Goal: Information Seeking & Learning: Learn about a topic

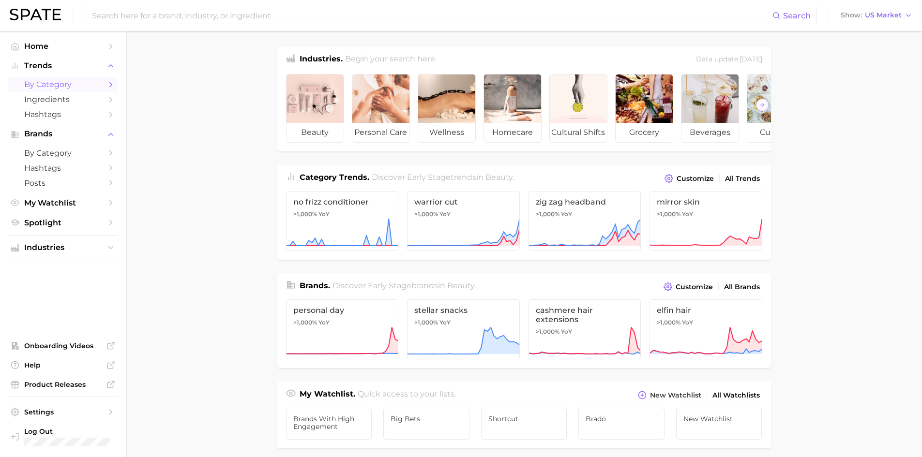
click at [61, 80] on span "by Category" at bounding box center [62, 84] width 77 height 9
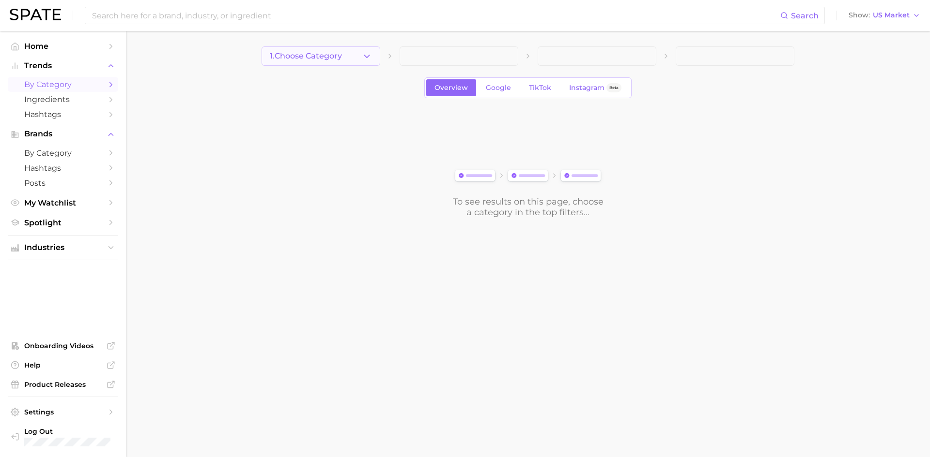
click at [346, 54] on button "1. Choose Category" at bounding box center [320, 55] width 119 height 19
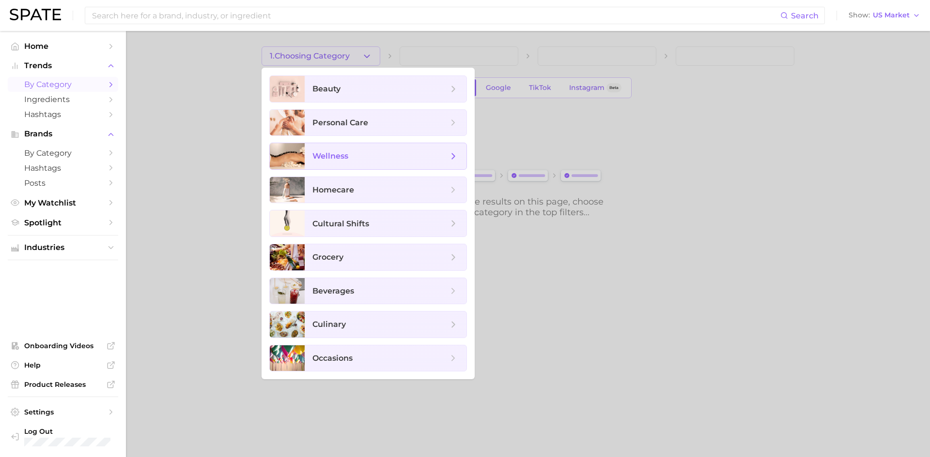
click at [342, 158] on span "wellness" at bounding box center [330, 156] width 36 height 9
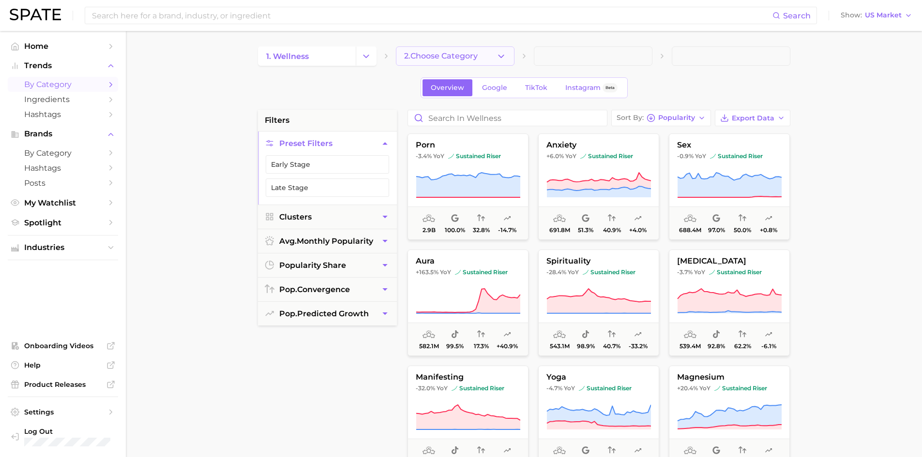
click at [450, 61] on button "2. Choose Category" at bounding box center [455, 55] width 119 height 19
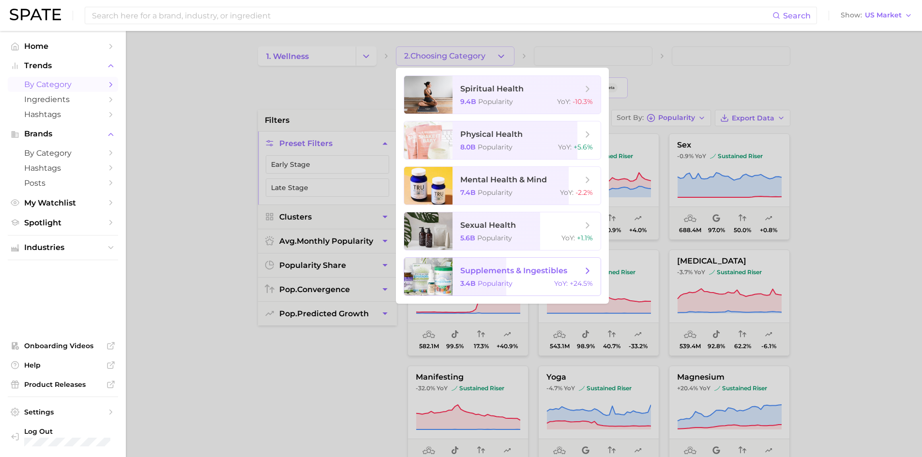
click at [529, 275] on span "supplements & ingestibles" at bounding box center [513, 270] width 107 height 9
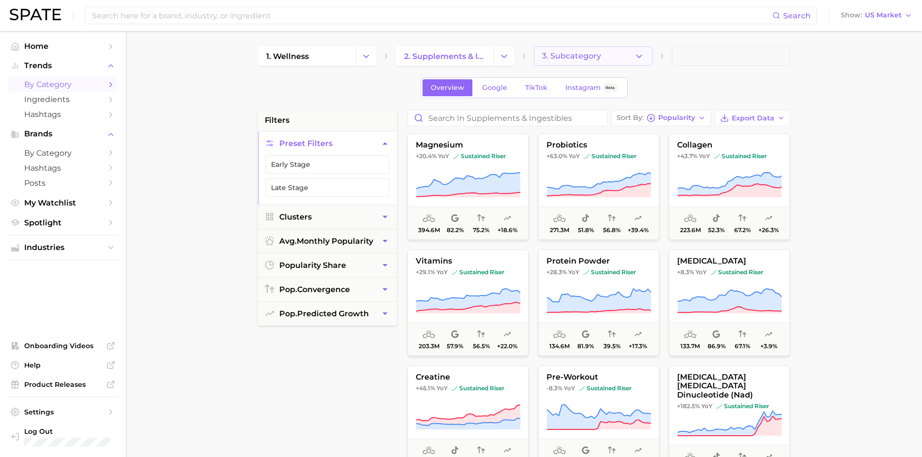
click at [549, 60] on span "3. Subcategory" at bounding box center [571, 56] width 59 height 9
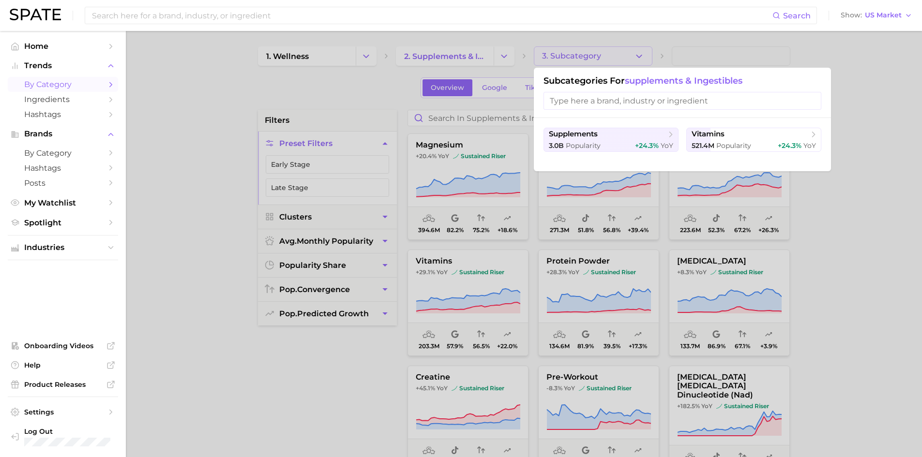
click at [554, 54] on div at bounding box center [461, 228] width 922 height 457
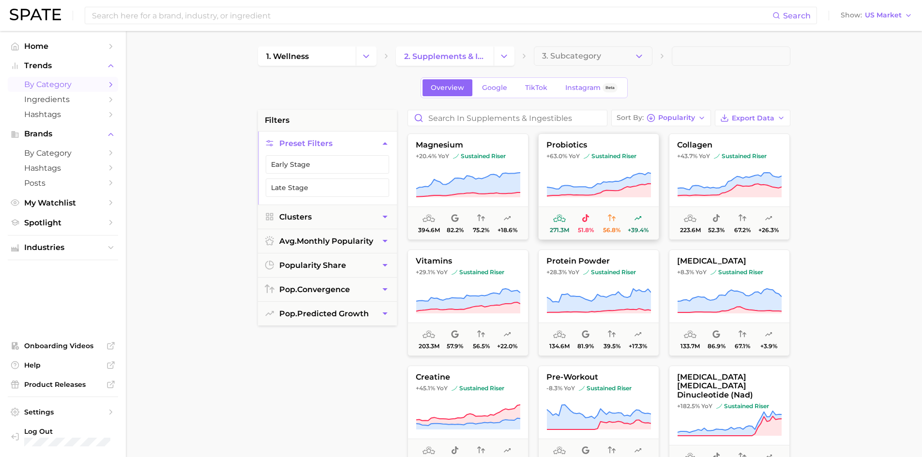
click at [579, 144] on span "probiotics" at bounding box center [599, 145] width 120 height 9
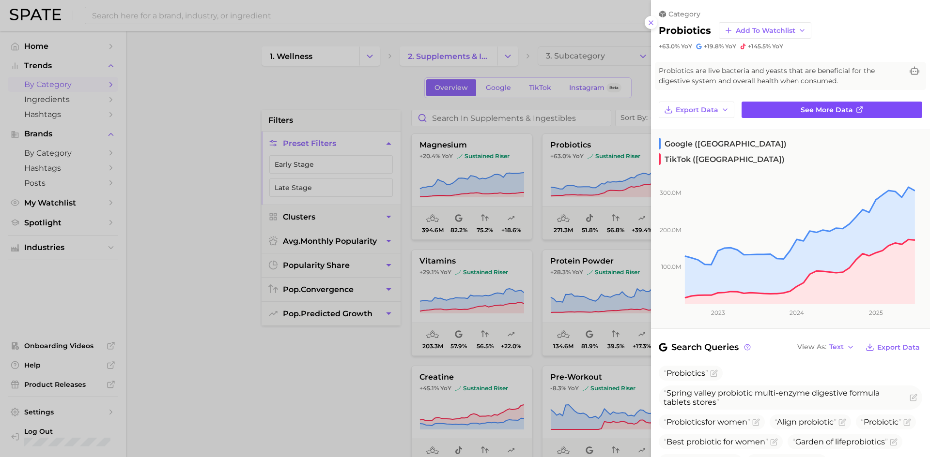
click at [795, 111] on link "See more data" at bounding box center [831, 110] width 181 height 16
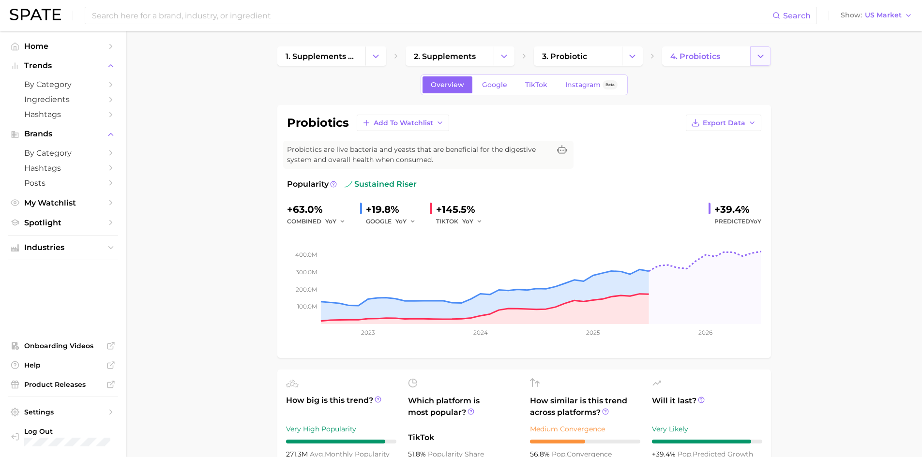
click at [759, 53] on icon "Change Category" at bounding box center [761, 56] width 10 height 10
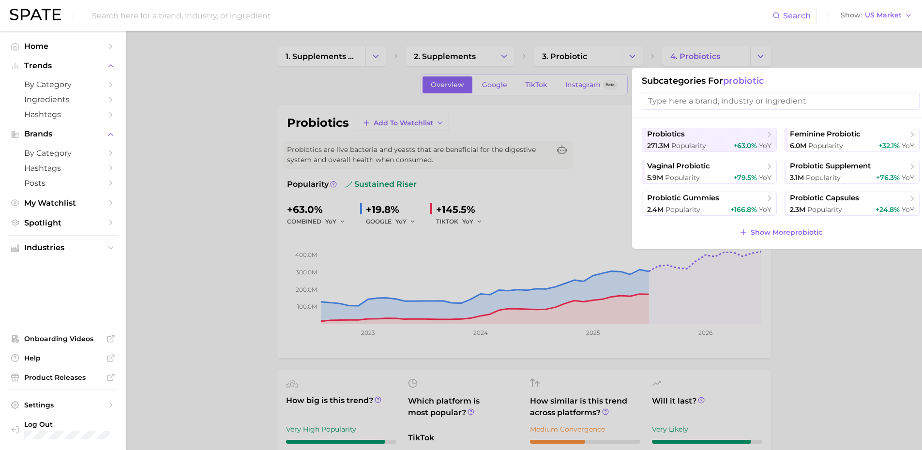
click at [834, 322] on div at bounding box center [461, 225] width 922 height 450
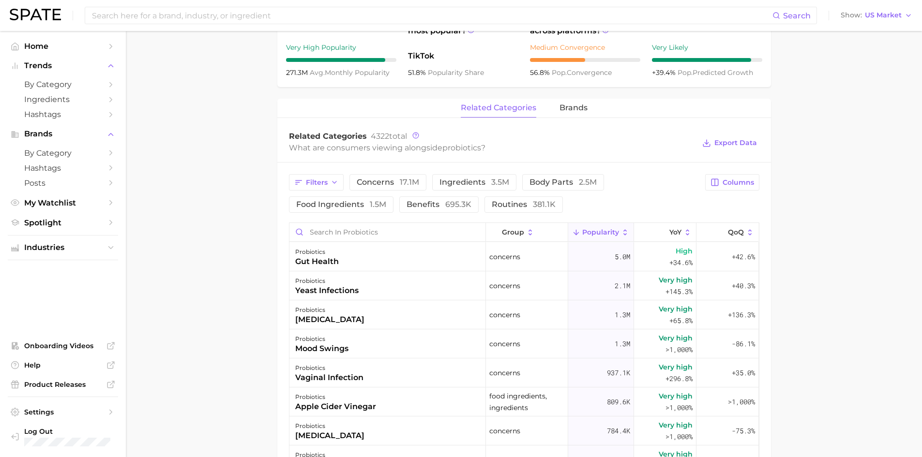
scroll to position [403, 0]
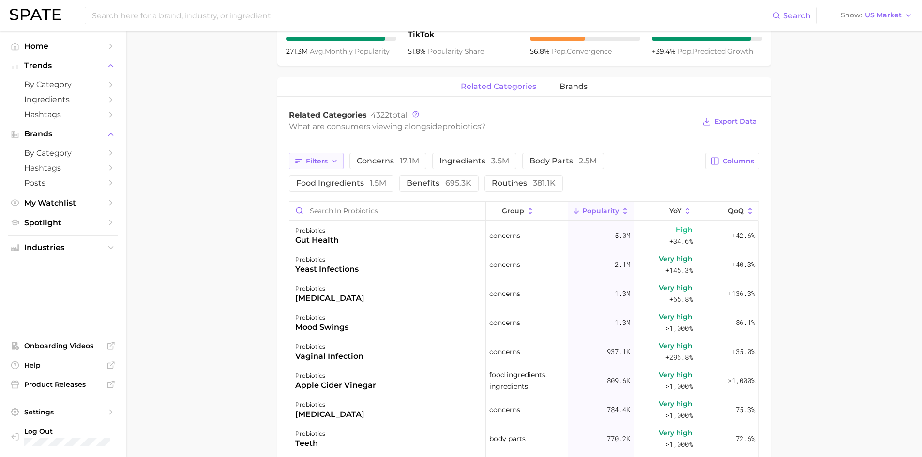
click at [318, 165] on span "Filters" at bounding box center [317, 161] width 22 height 8
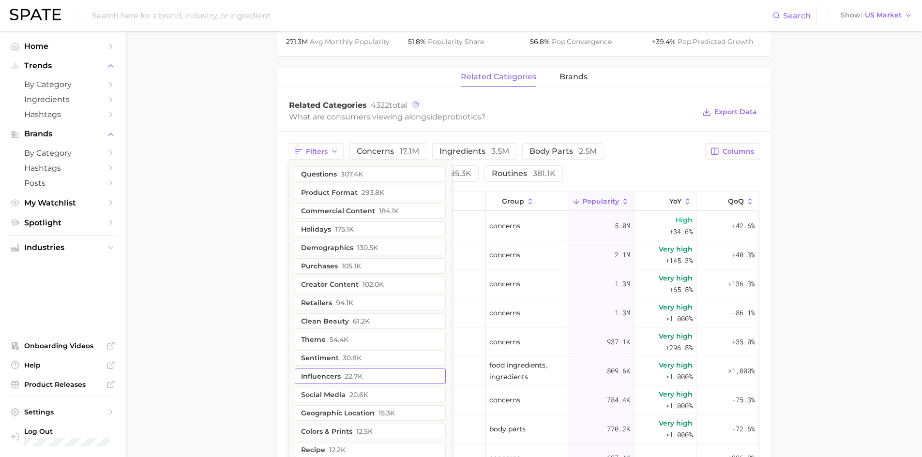
scroll to position [409, 0]
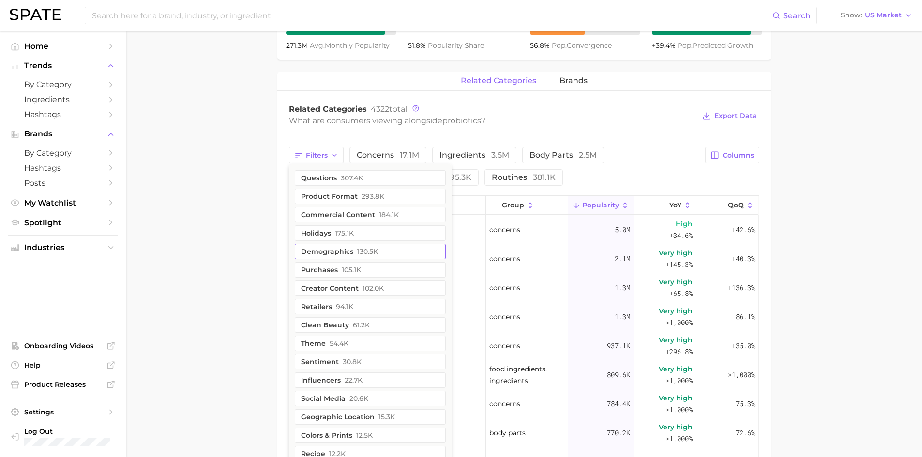
click at [345, 254] on button "demographics 130.5k" at bounding box center [370, 251] width 151 height 15
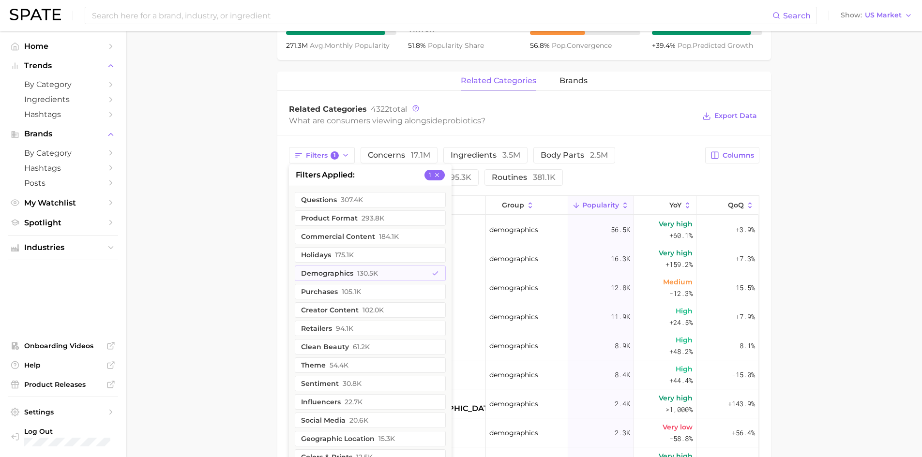
click at [217, 245] on main "1. supplements & ingestibles 2. supplements 3. probiotic 4. probiotics Overview…" at bounding box center [524, 167] width 796 height 1091
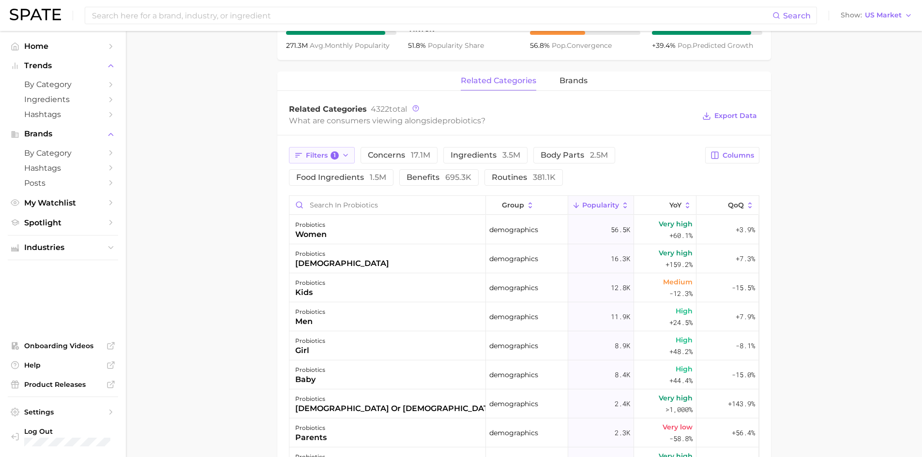
click at [328, 158] on span "Filters 1" at bounding box center [322, 156] width 33 height 9
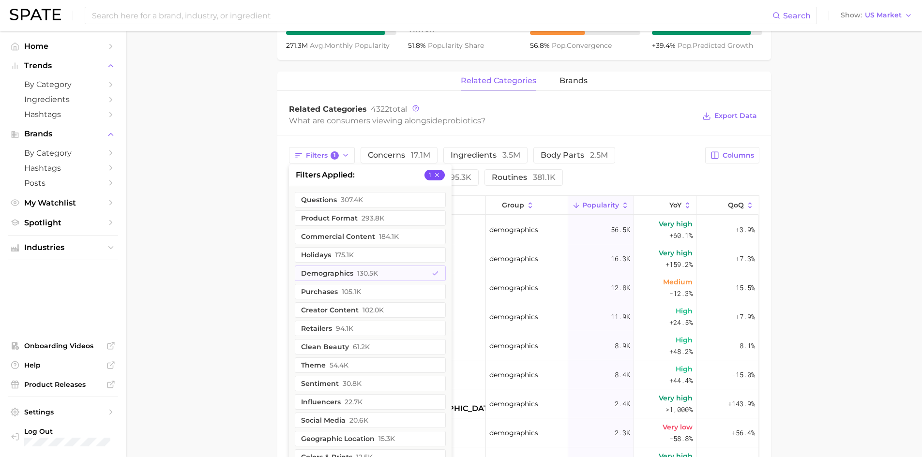
click at [436, 174] on icon "button" at bounding box center [437, 175] width 7 height 7
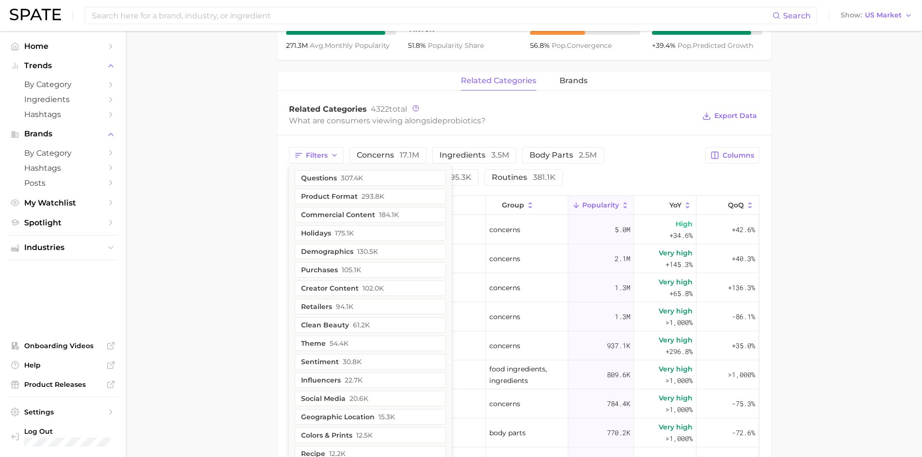
click at [213, 211] on main "1. supplements & ingestibles 2. supplements 3. probiotic 4. probiotics Overview…" at bounding box center [524, 167] width 796 height 1091
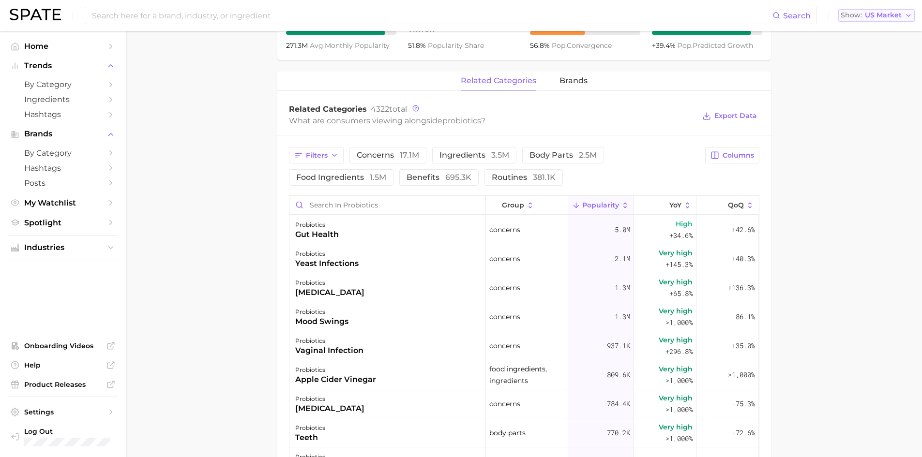
click at [885, 16] on span "US Market" at bounding box center [883, 15] width 37 height 5
click at [799, 86] on main "1. supplements & ingestibles 2. supplements 3. probiotic 4. probiotics Overview…" at bounding box center [524, 167] width 796 height 1091
click at [223, 13] on input at bounding box center [432, 15] width 682 height 16
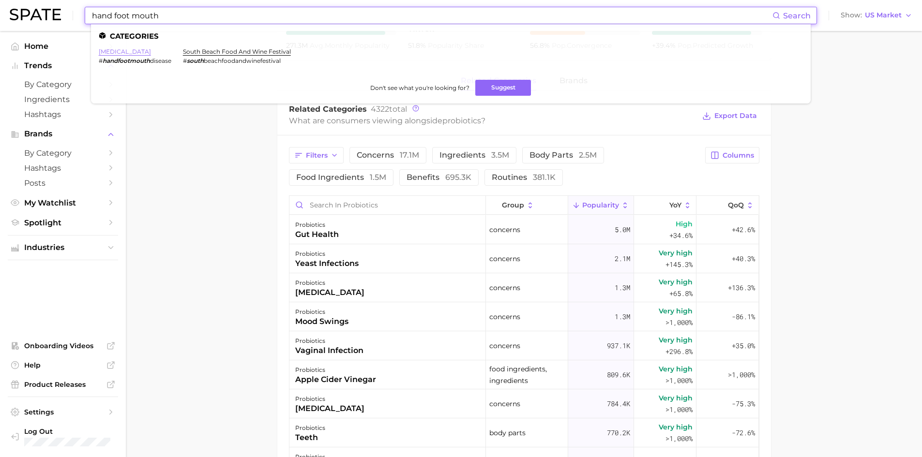
click at [107, 53] on link "[MEDICAL_DATA]" at bounding box center [125, 51] width 52 height 7
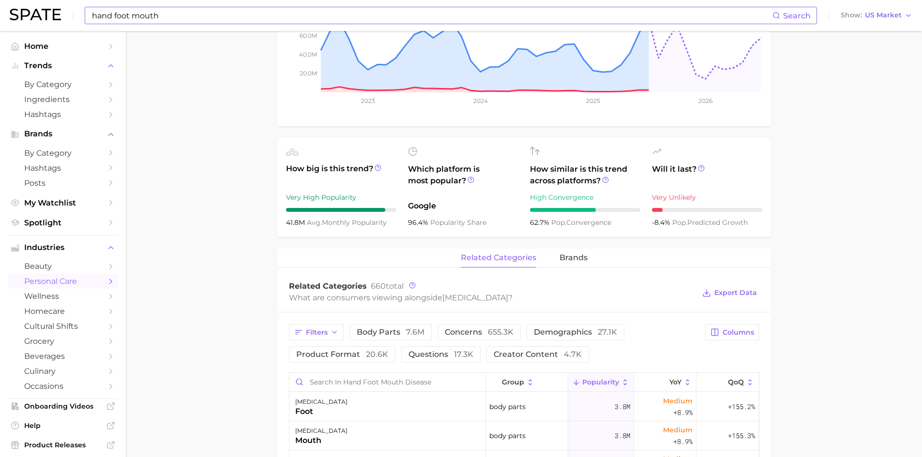
scroll to position [323, 0]
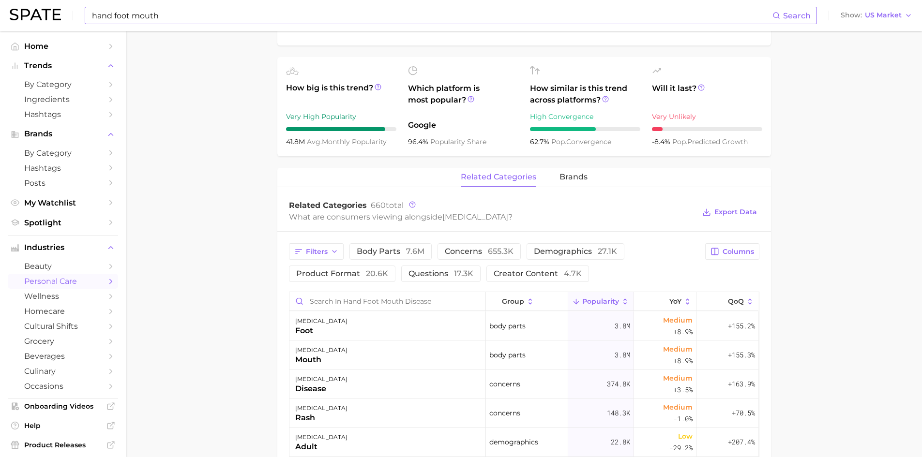
click at [840, 212] on main "1. health care 2. immune system 3. [MEDICAL_DATA] 4. [MEDICAL_DATA] Overview Go…" at bounding box center [524, 258] width 796 height 1101
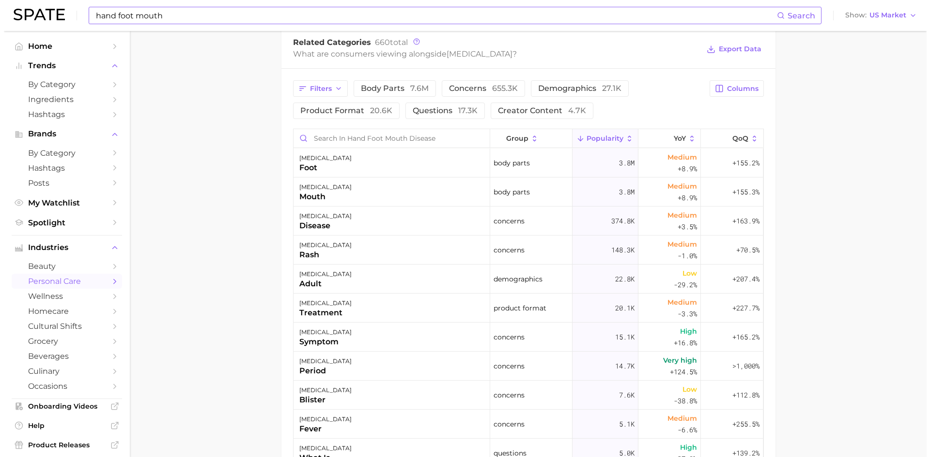
scroll to position [565, 0]
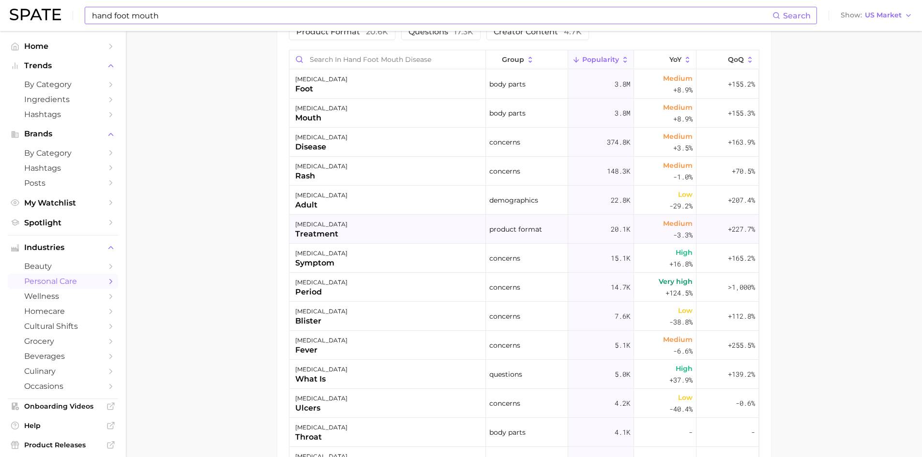
click at [339, 237] on div "treatment" at bounding box center [321, 235] width 52 height 12
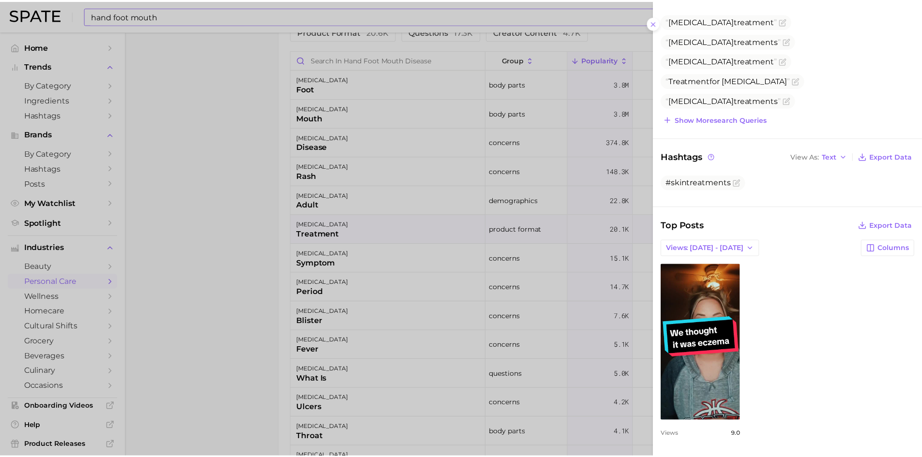
scroll to position [0, 0]
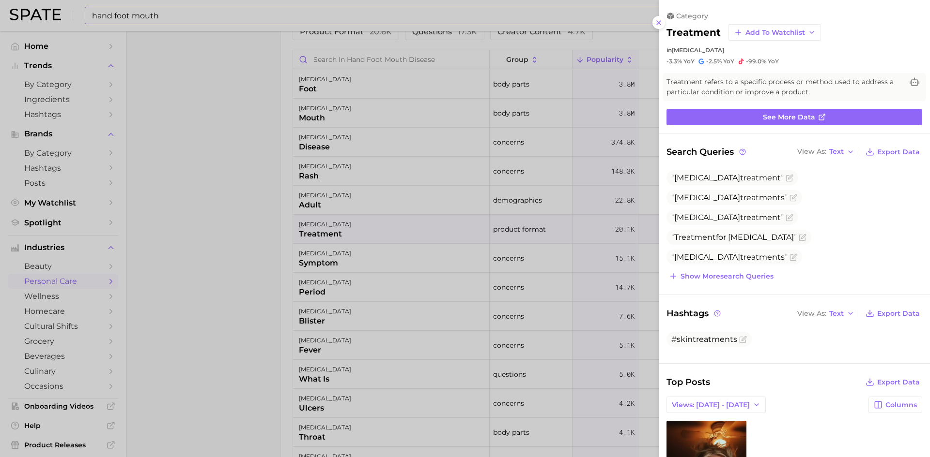
click at [195, 157] on div at bounding box center [465, 228] width 930 height 457
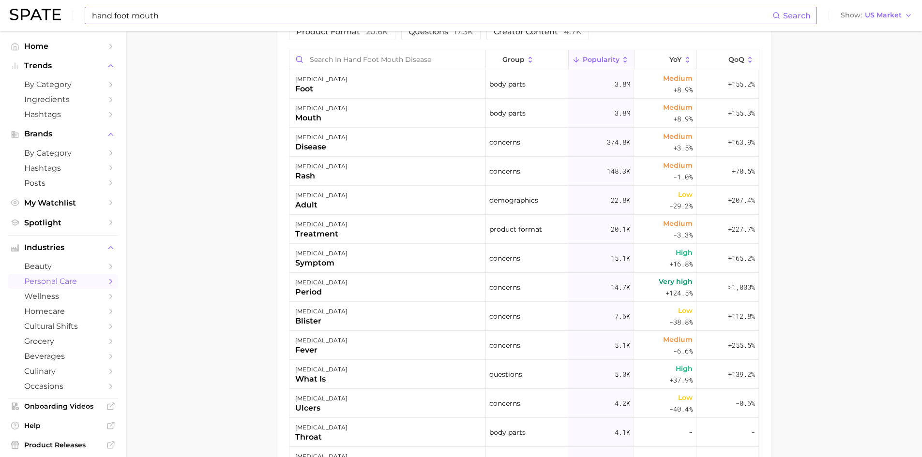
click at [170, 16] on input "hand foot mouth" at bounding box center [432, 15] width 682 height 16
click at [510, 37] on button "Suggest" at bounding box center [518, 40] width 56 height 16
click at [224, 12] on input "[MEDICAL_DATA] treatment" at bounding box center [432, 15] width 682 height 16
drag, startPoint x: 247, startPoint y: 14, endPoint x: 188, endPoint y: 12, distance: 59.1
click at [188, 12] on input "[MEDICAL_DATA] treatment" at bounding box center [432, 15] width 682 height 16
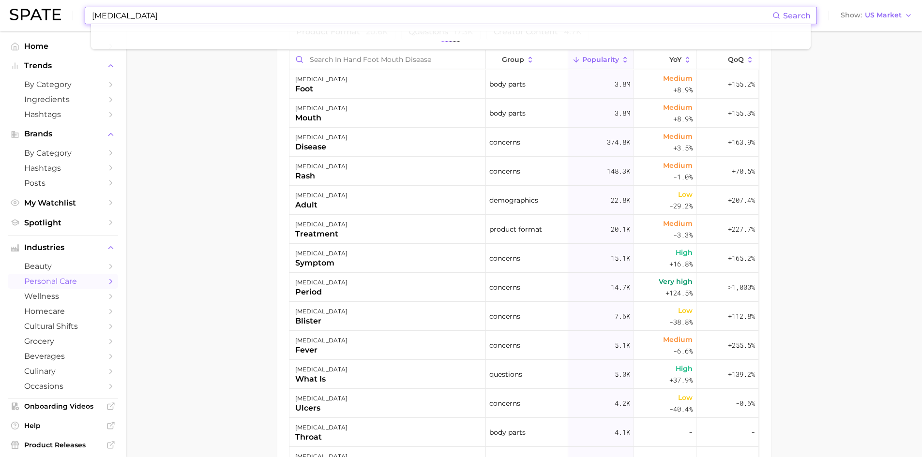
type input "[MEDICAL_DATA]"
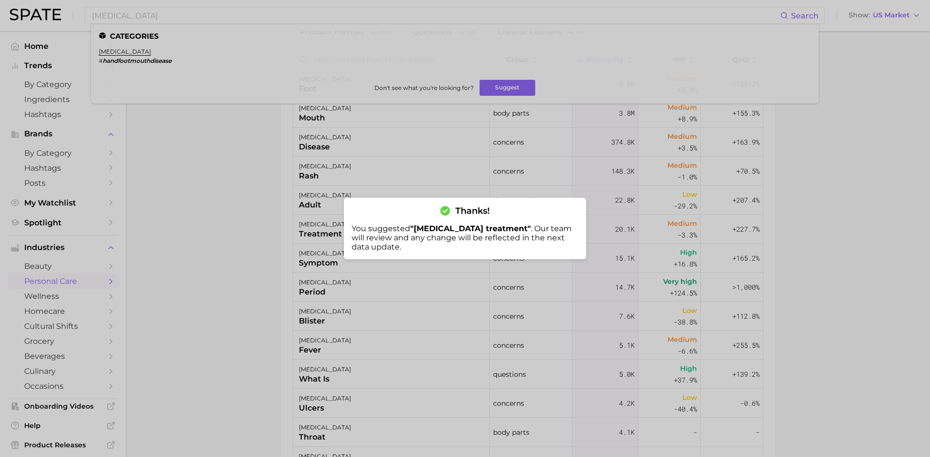
click at [171, 115] on div at bounding box center [465, 228] width 930 height 457
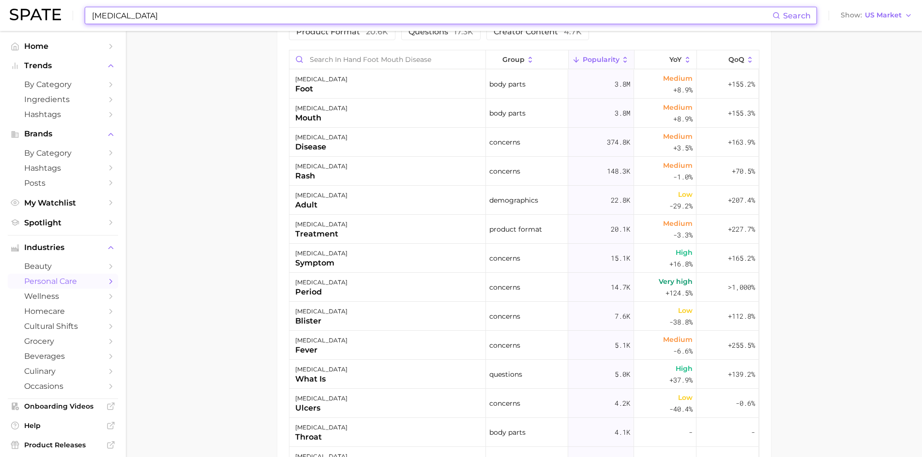
click at [152, 16] on input "[MEDICAL_DATA]" at bounding box center [432, 15] width 682 height 16
click at [198, 13] on input "[MEDICAL_DATA]" at bounding box center [432, 15] width 682 height 16
click at [54, 51] on link "Home" at bounding box center [63, 46] width 110 height 15
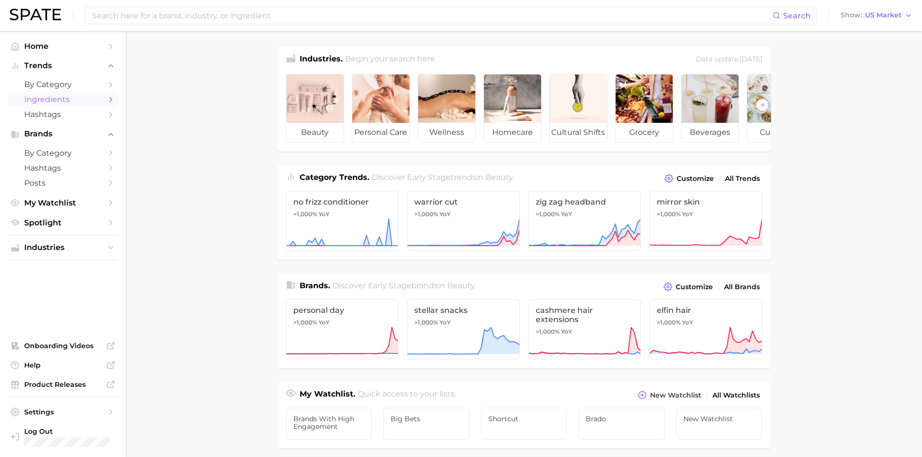
click at [49, 98] on span "Ingredients" at bounding box center [62, 99] width 77 height 9
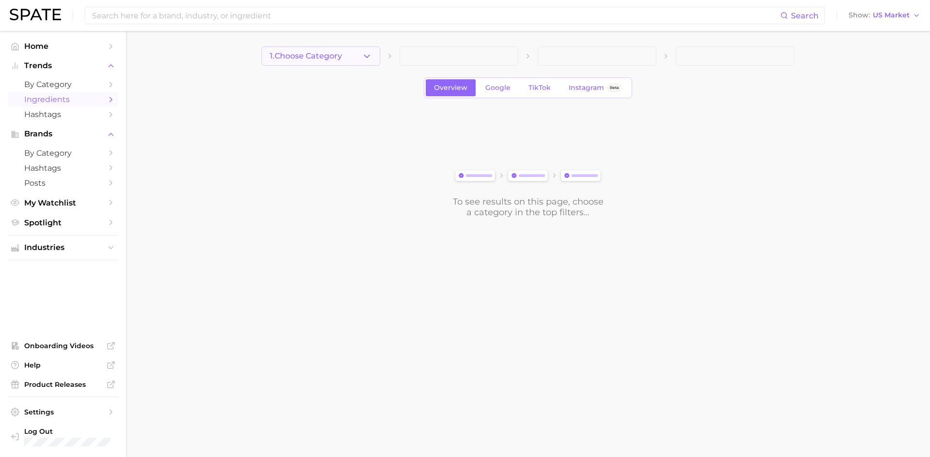
click at [355, 61] on button "1. Choose Category" at bounding box center [320, 55] width 119 height 19
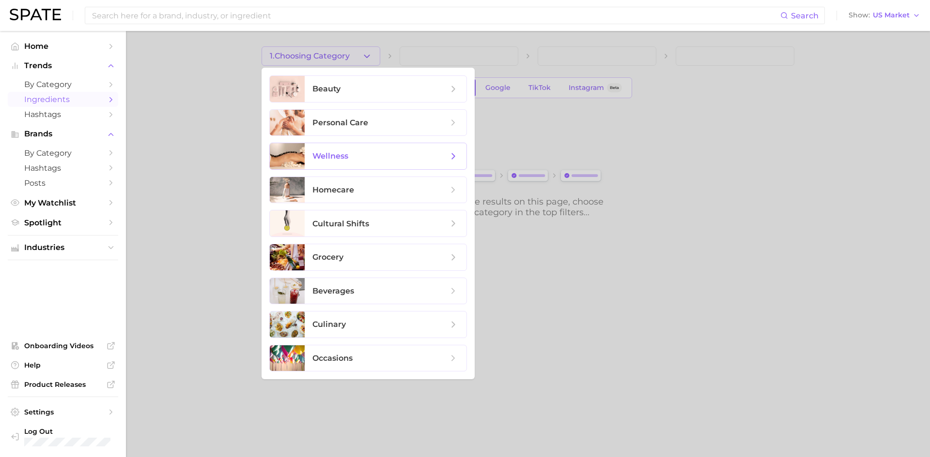
click at [352, 155] on span "wellness" at bounding box center [380, 156] width 136 height 11
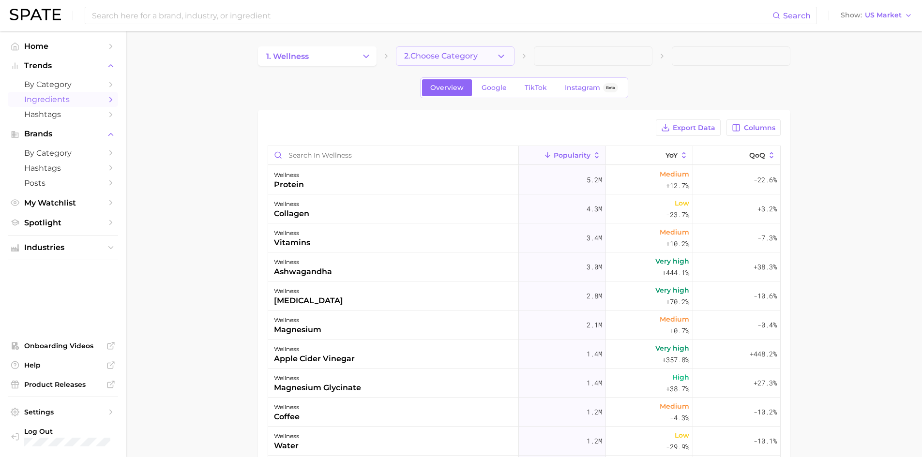
click at [442, 59] on span "2. Choose Category" at bounding box center [441, 56] width 74 height 9
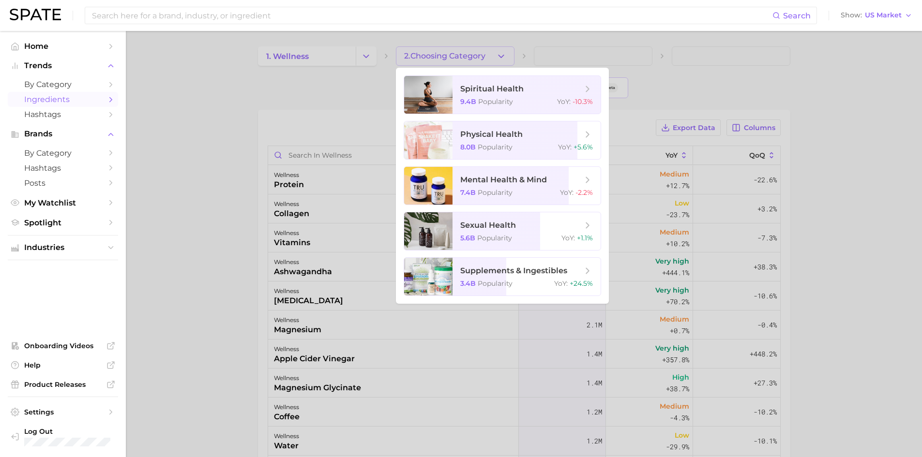
click at [324, 55] on div at bounding box center [461, 228] width 922 height 457
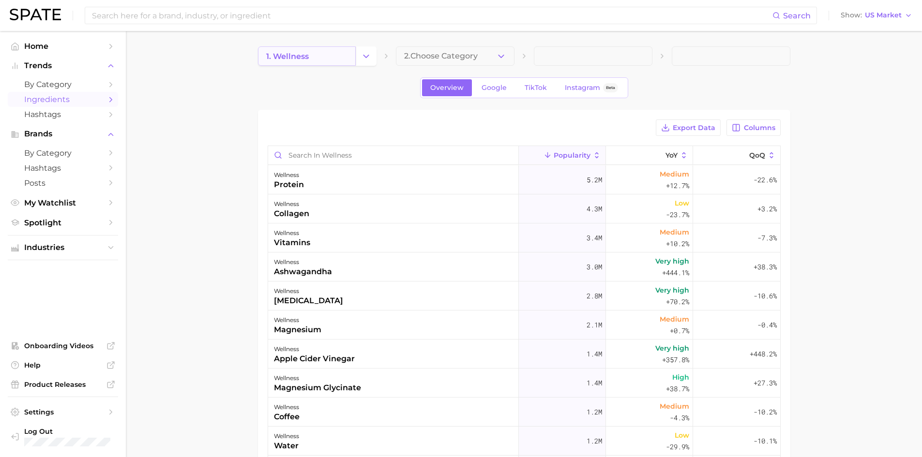
click at [324, 55] on link "1. wellness" at bounding box center [307, 55] width 98 height 19
click at [365, 52] on icon "Change Category" at bounding box center [366, 56] width 10 height 10
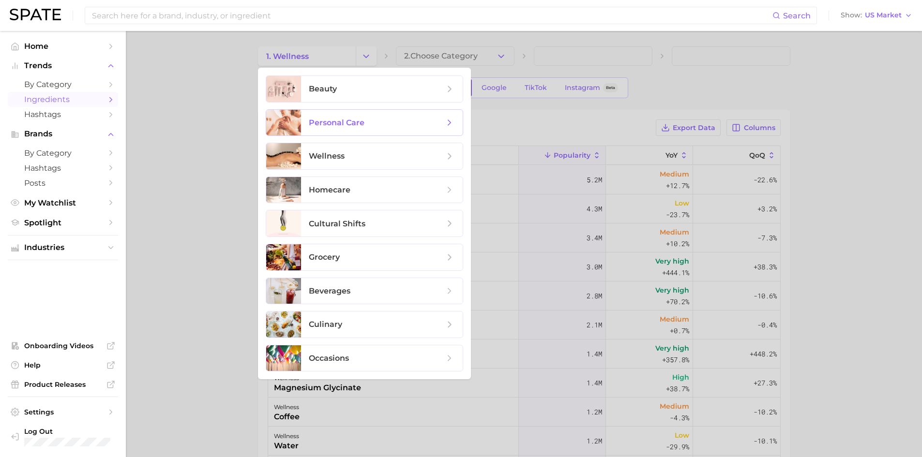
click at [354, 130] on span "personal care" at bounding box center [382, 123] width 162 height 26
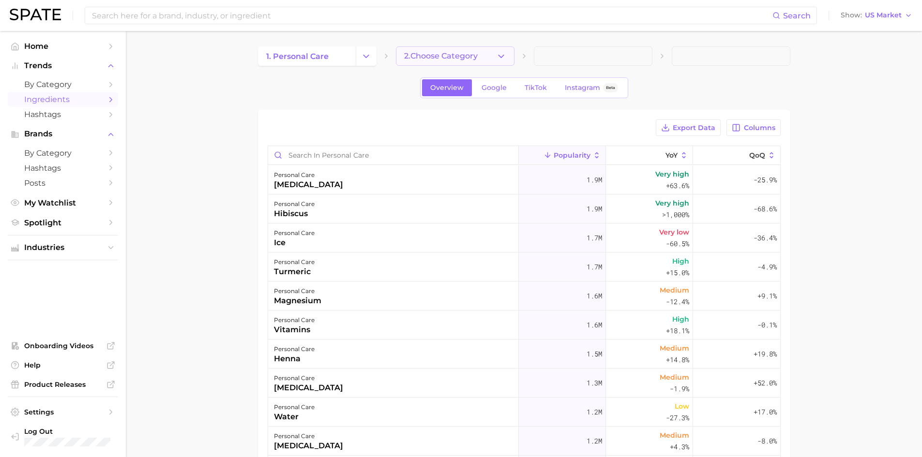
click at [496, 55] on icon "button" at bounding box center [501, 56] width 10 height 10
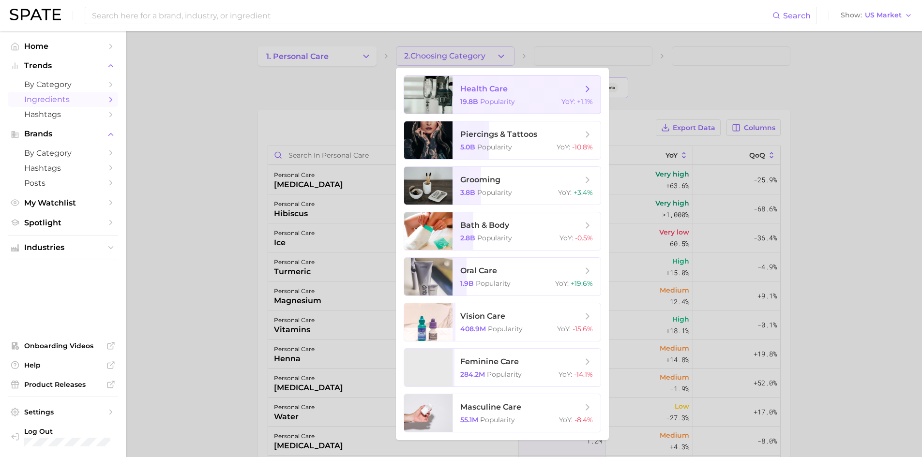
click at [478, 90] on span "health care" at bounding box center [483, 88] width 47 height 9
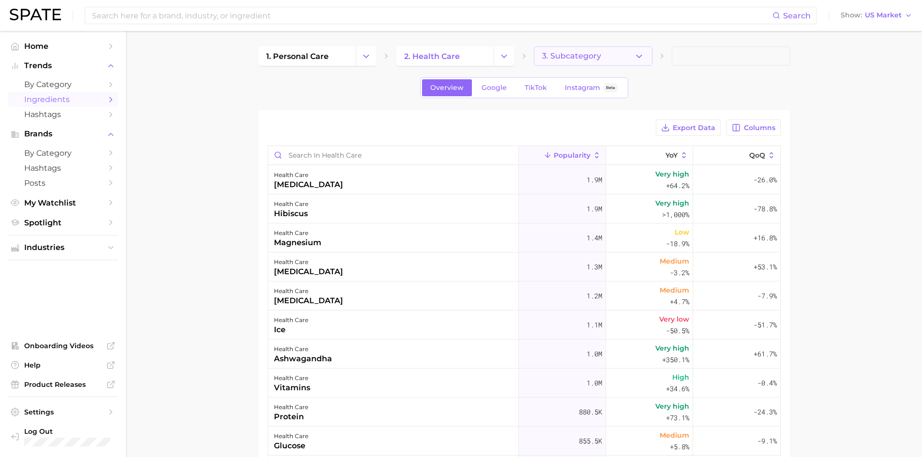
click at [640, 60] on icon "button" at bounding box center [639, 56] width 10 height 10
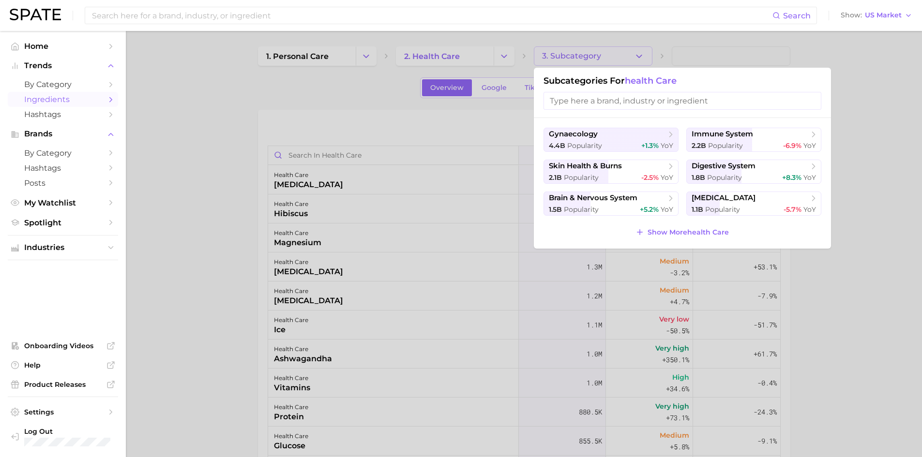
click at [850, 108] on div at bounding box center [461, 228] width 922 height 457
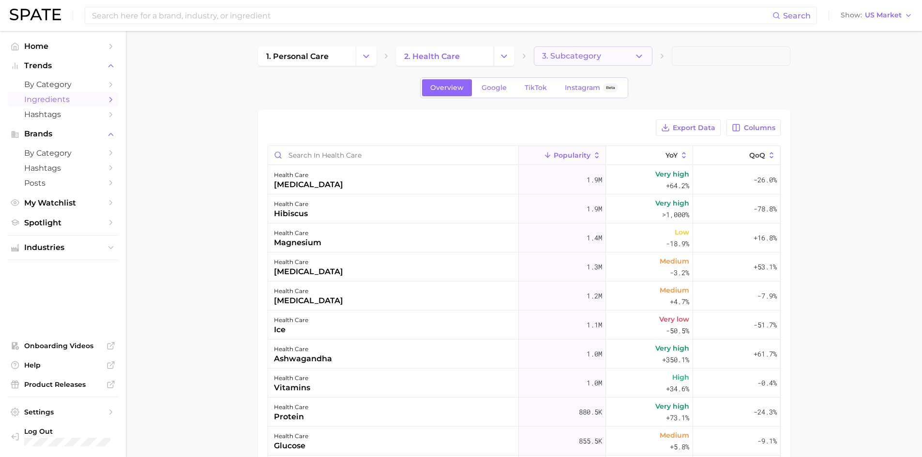
click at [607, 56] on button "3. Subcategory" at bounding box center [593, 55] width 119 height 19
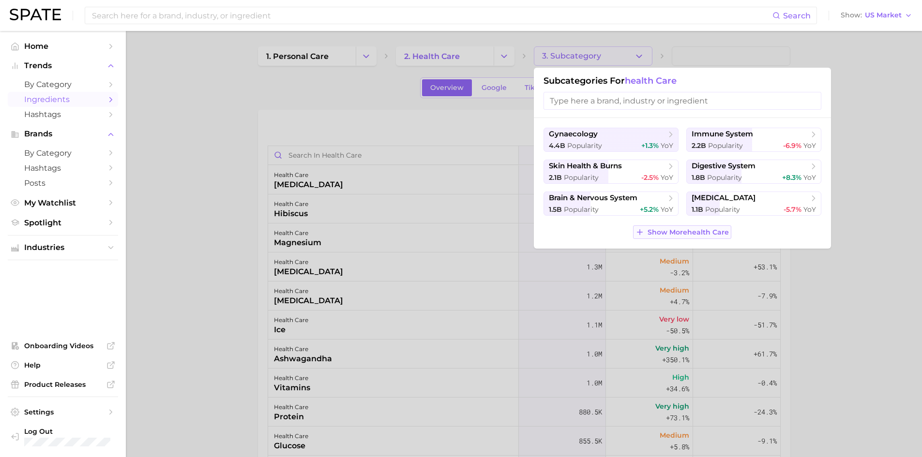
click at [690, 231] on span "Show More health care" at bounding box center [688, 233] width 81 height 8
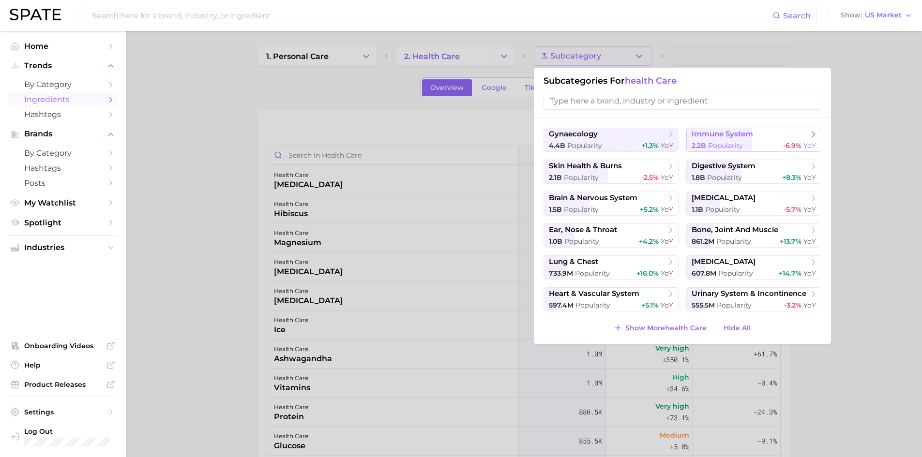
click at [760, 139] on button "immune system 2.2b Popularity -6.9% YoY" at bounding box center [753, 140] width 135 height 24
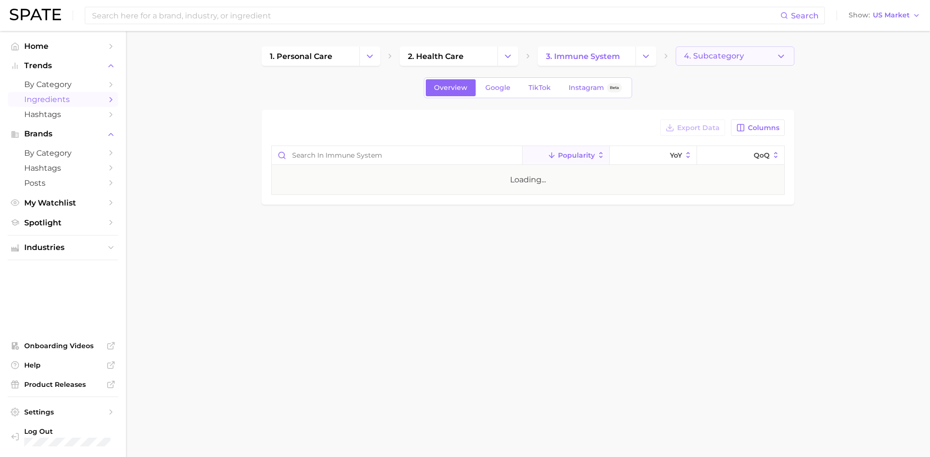
click at [716, 50] on button "4. Subcategory" at bounding box center [734, 55] width 119 height 19
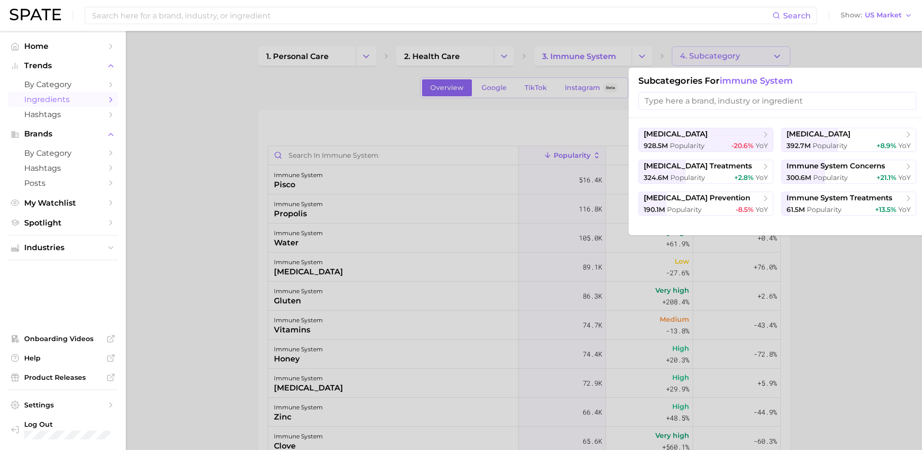
click at [353, 91] on div at bounding box center [461, 225] width 922 height 450
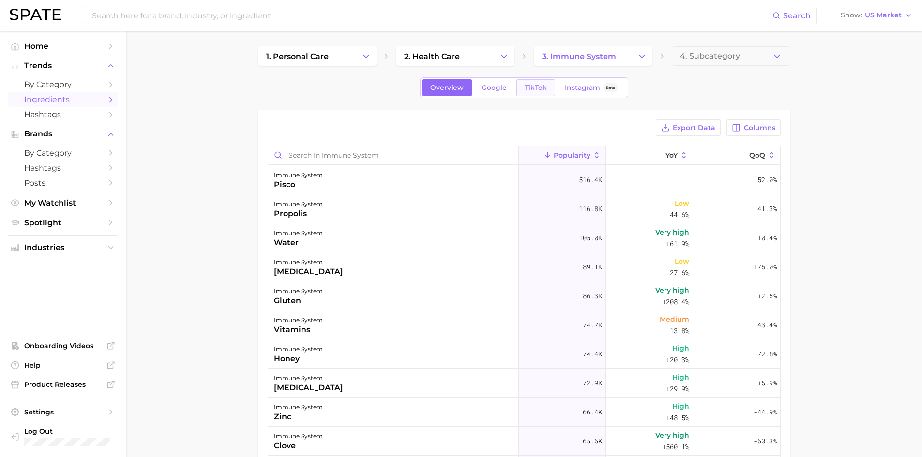
click at [539, 82] on link "TikTok" at bounding box center [536, 87] width 39 height 17
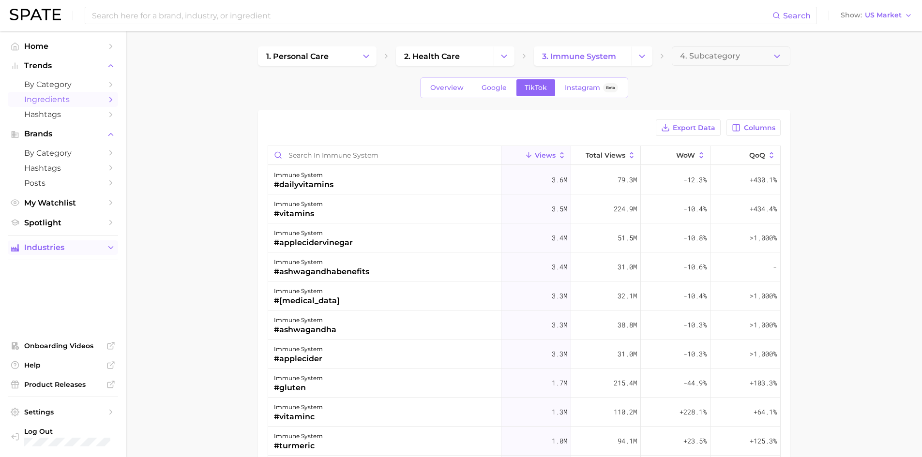
click at [96, 248] on span "Industries" at bounding box center [62, 248] width 77 height 9
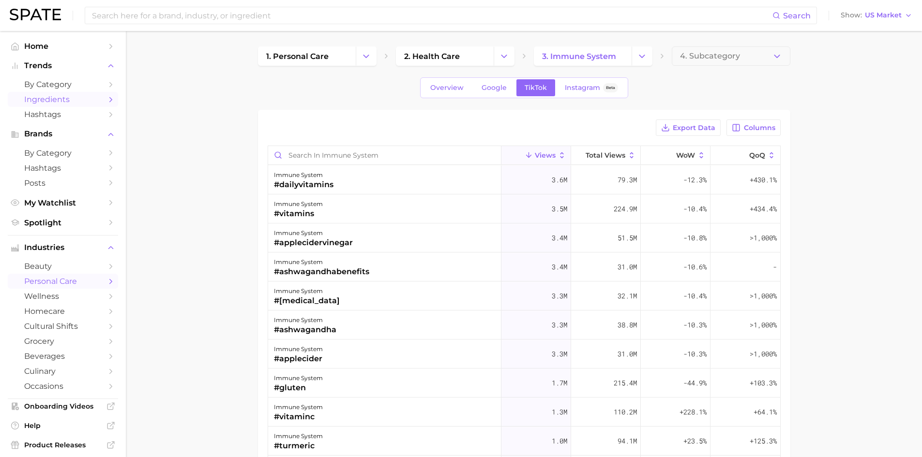
click at [68, 275] on link "personal care" at bounding box center [63, 281] width 110 height 15
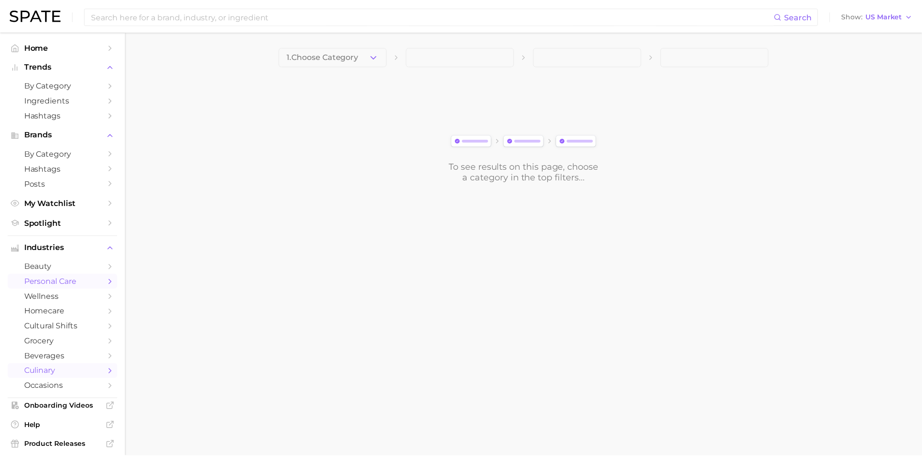
scroll to position [61, 0]
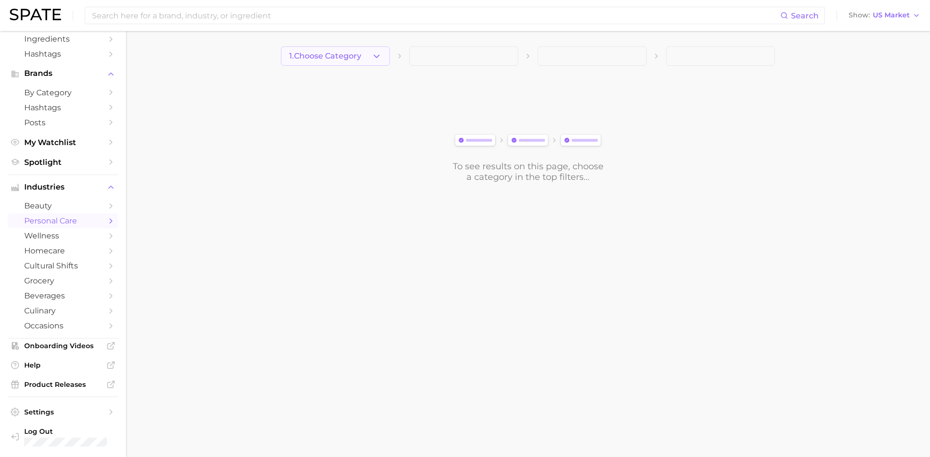
click at [334, 52] on span "1. Choose Category" at bounding box center [325, 56] width 72 height 9
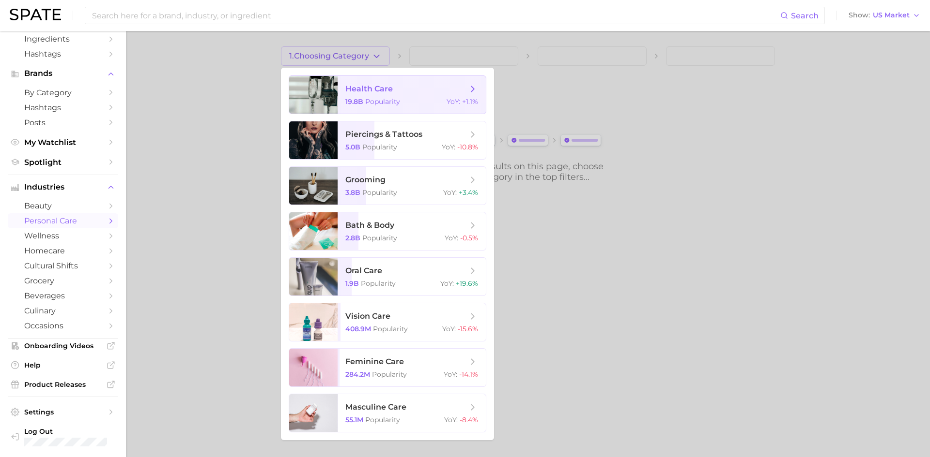
click at [358, 90] on span "health care" at bounding box center [368, 88] width 47 height 9
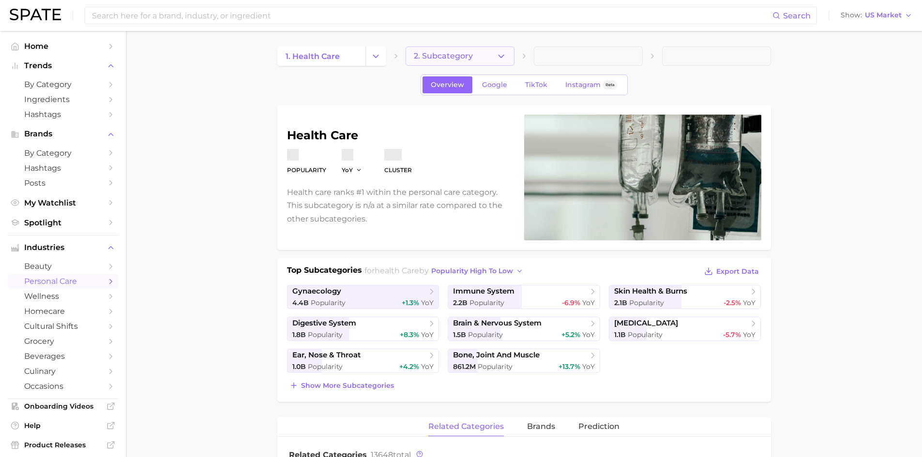
click at [438, 56] on span "2. Subcategory" at bounding box center [443, 56] width 59 height 9
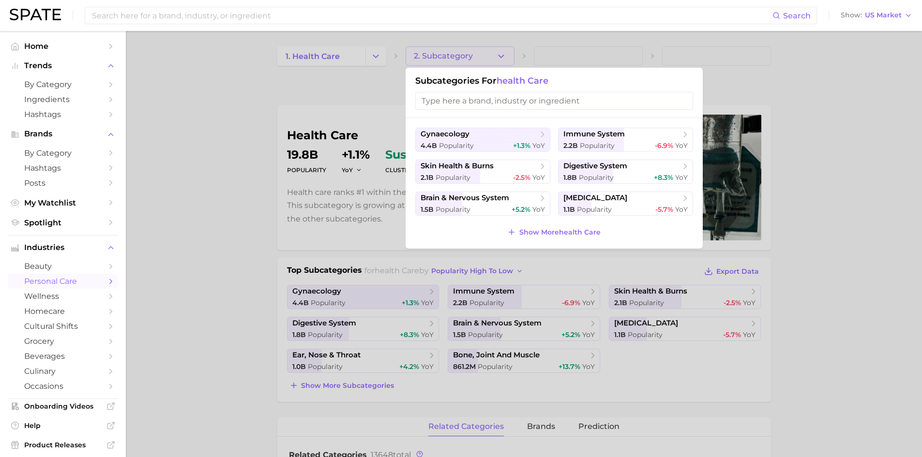
click at [229, 111] on div at bounding box center [461, 228] width 922 height 457
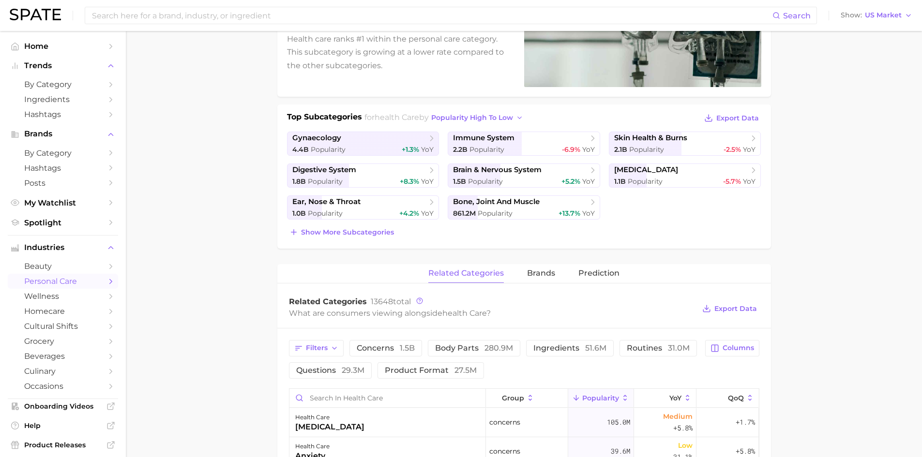
scroll to position [118, 0]
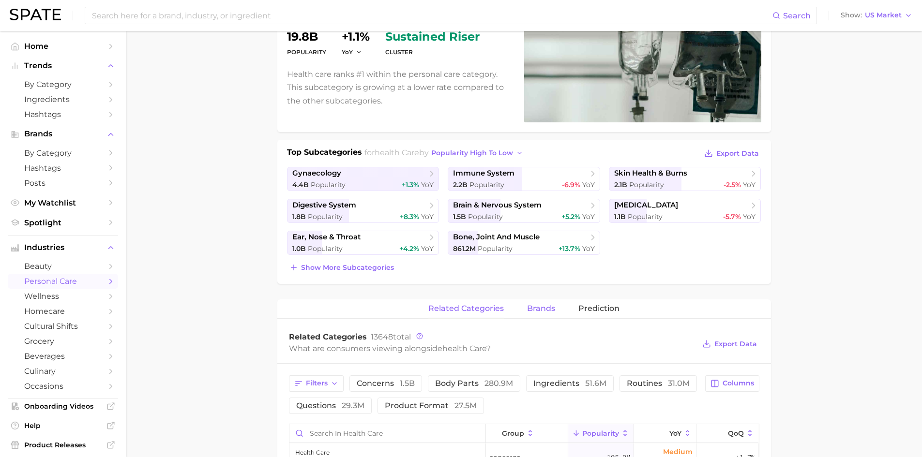
click at [549, 310] on span "brands" at bounding box center [541, 309] width 28 height 9
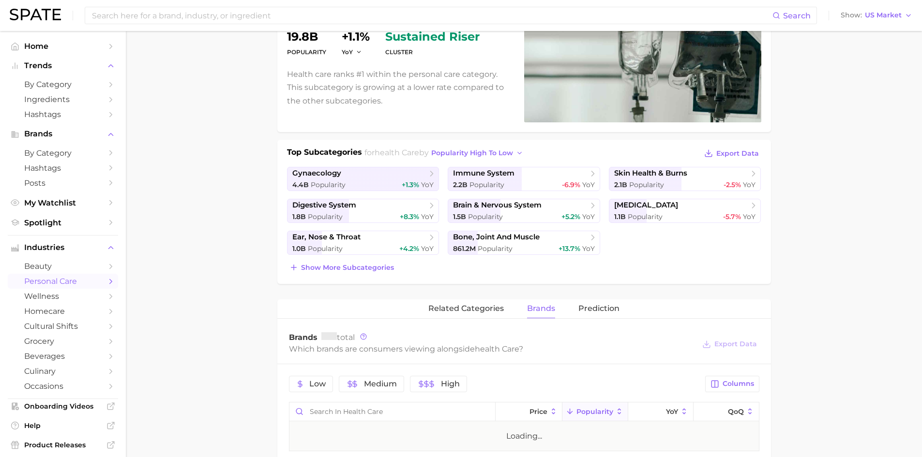
click at [627, 309] on div "related categories brands Prediction" at bounding box center [524, 309] width 494 height 19
click at [605, 308] on span "Prediction" at bounding box center [599, 309] width 41 height 9
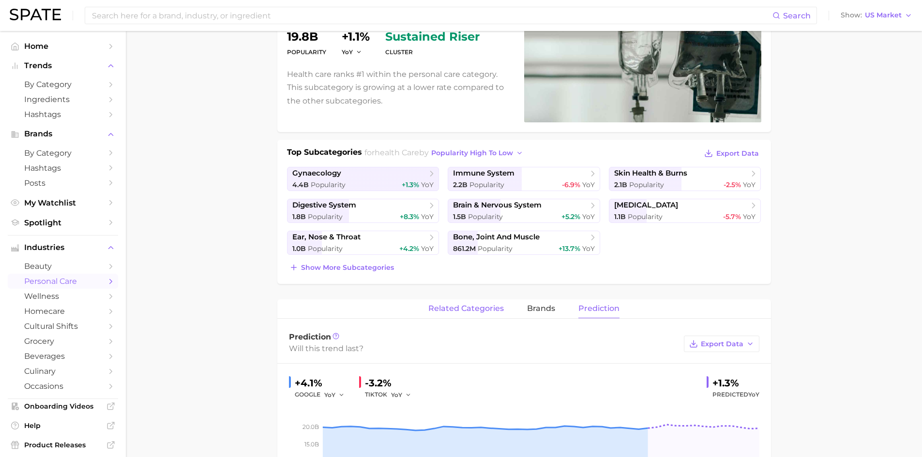
click at [460, 308] on span "related categories" at bounding box center [466, 309] width 76 height 9
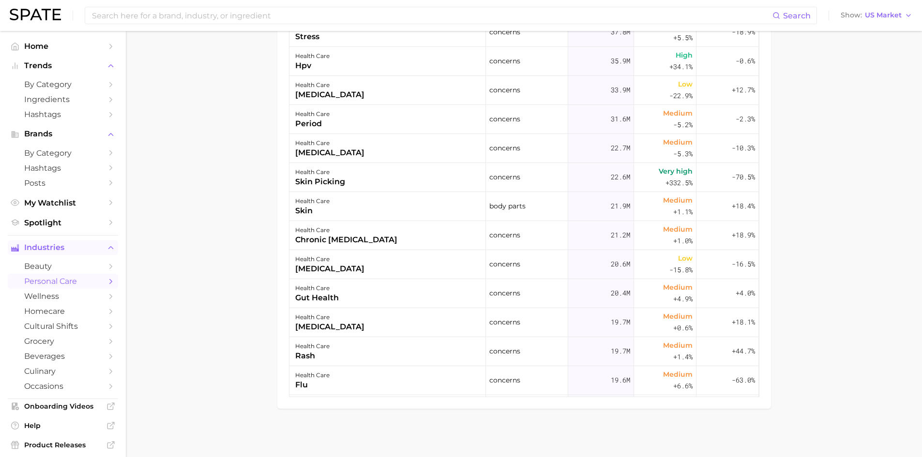
scroll to position [61, 0]
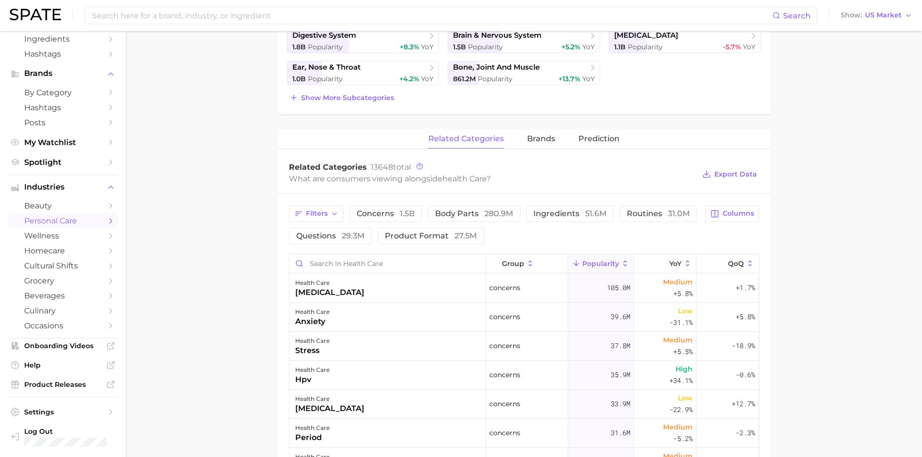
scroll to position [279, 0]
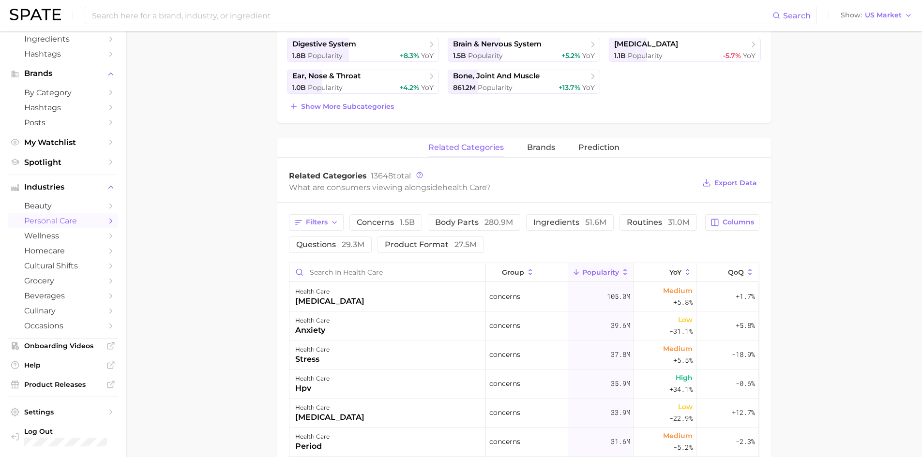
click at [257, 210] on main "1. health care 2. Subcategory Overview Google TikTok Instagram Beta health care…" at bounding box center [524, 266] width 796 height 1029
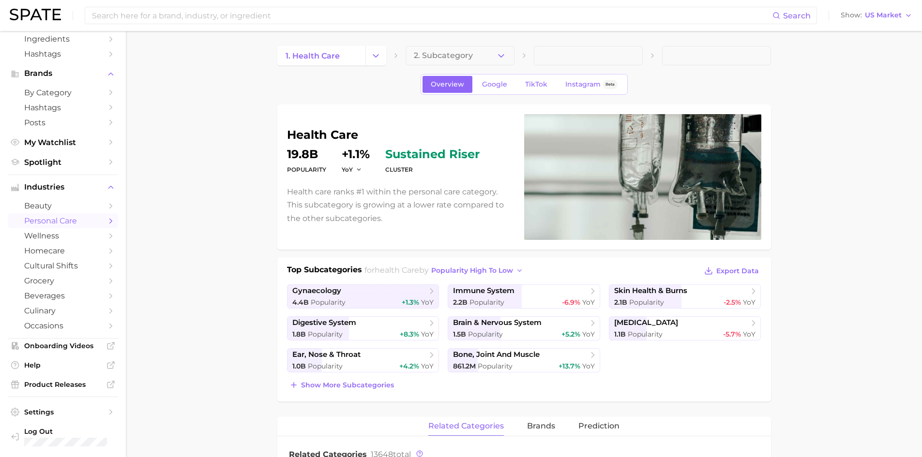
scroll to position [0, 0]
click at [320, 386] on span "Show more subcategories" at bounding box center [347, 386] width 93 height 8
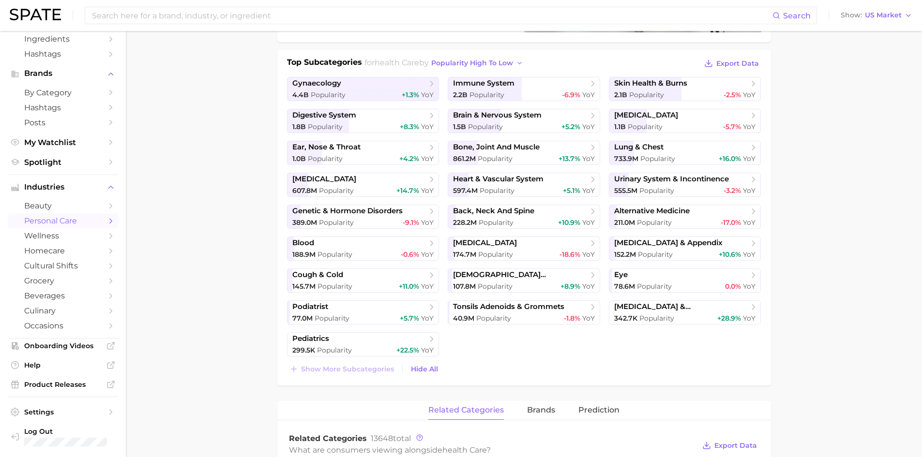
scroll to position [242, 0]
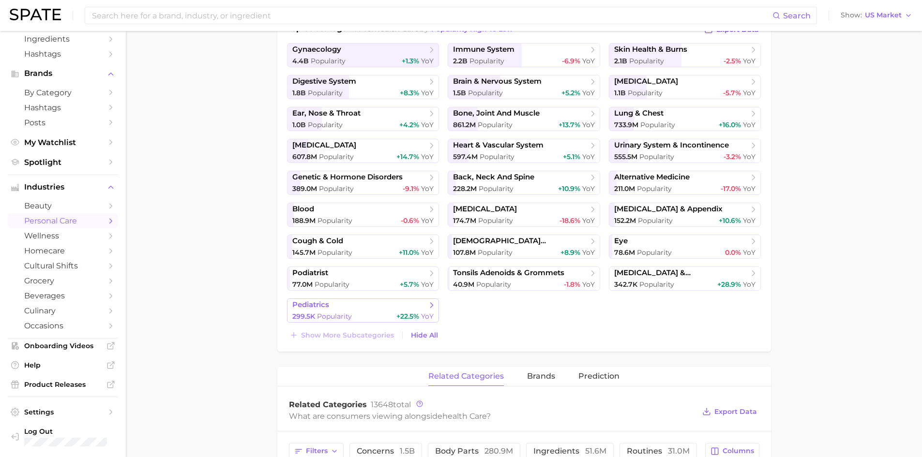
click at [309, 309] on span "pediatrics" at bounding box center [310, 305] width 37 height 9
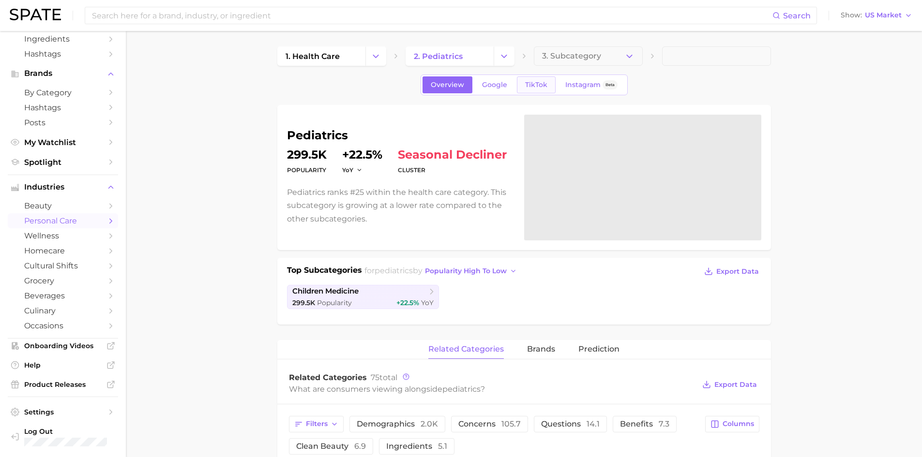
click at [533, 80] on link "TikTok" at bounding box center [536, 84] width 39 height 17
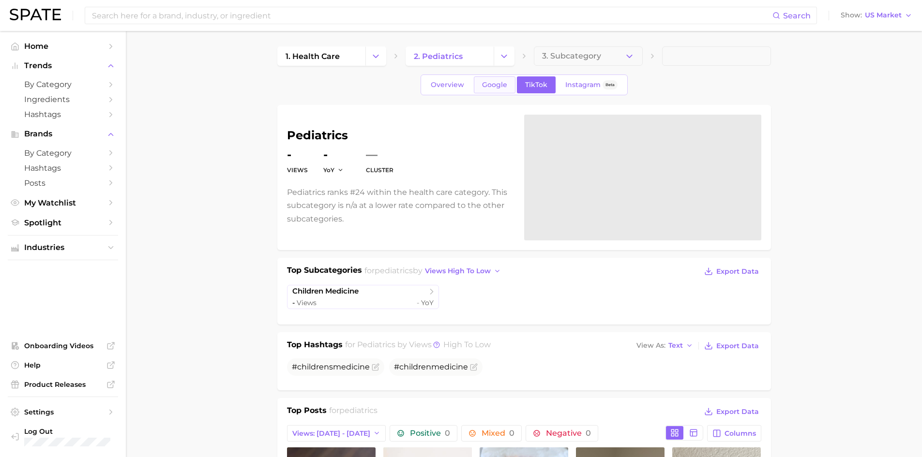
click at [496, 82] on span "Google" at bounding box center [494, 85] width 25 height 8
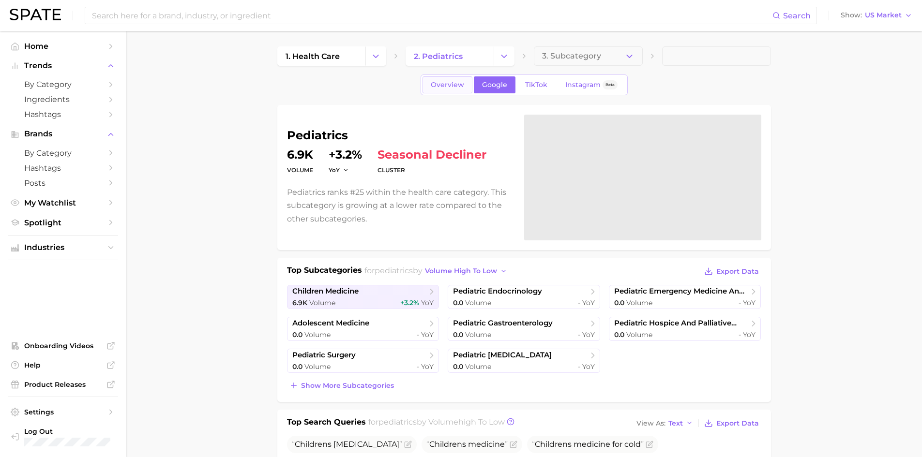
click at [446, 88] on span "Overview" at bounding box center [447, 85] width 33 height 8
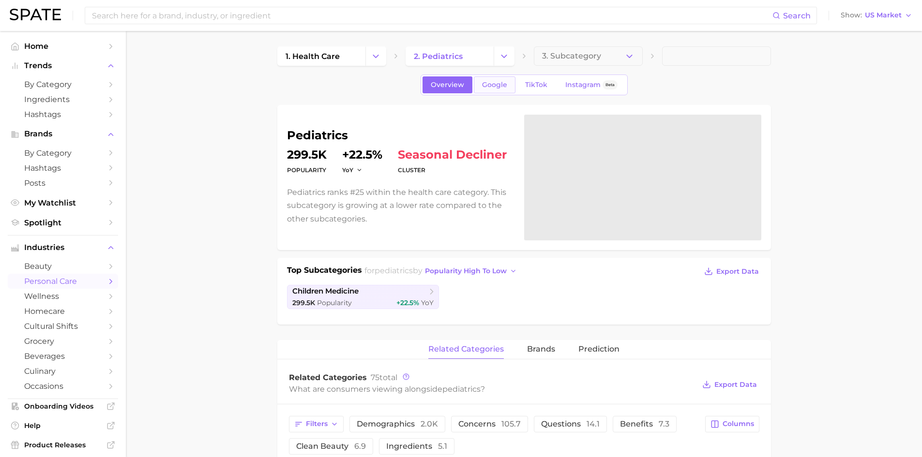
click at [489, 88] on span "Google" at bounding box center [494, 85] width 25 height 8
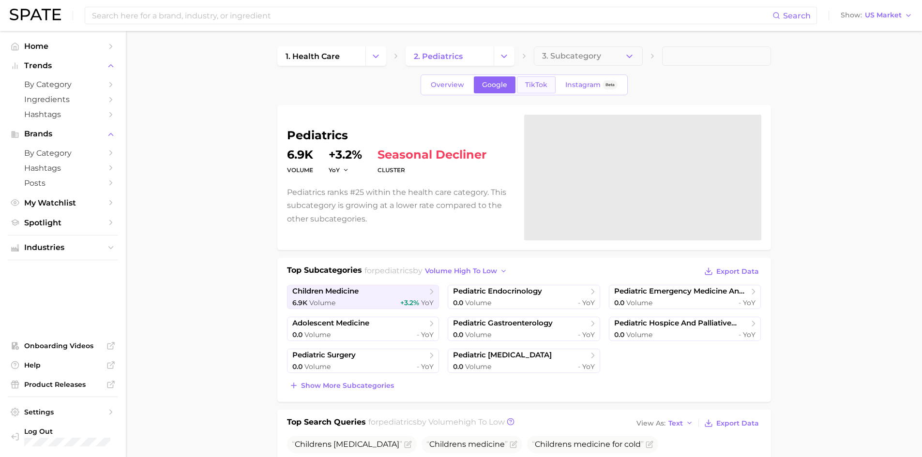
click at [531, 87] on span "TikTok" at bounding box center [536, 85] width 22 height 8
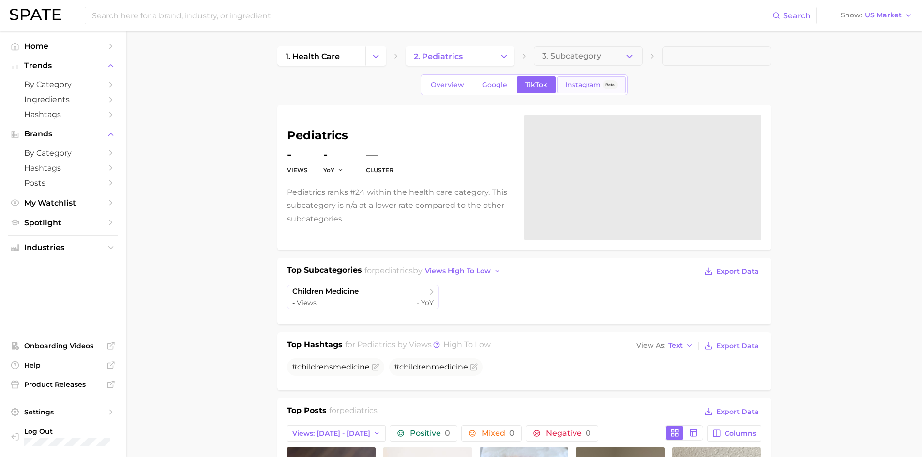
click at [587, 84] on span "Instagram" at bounding box center [582, 85] width 35 height 8
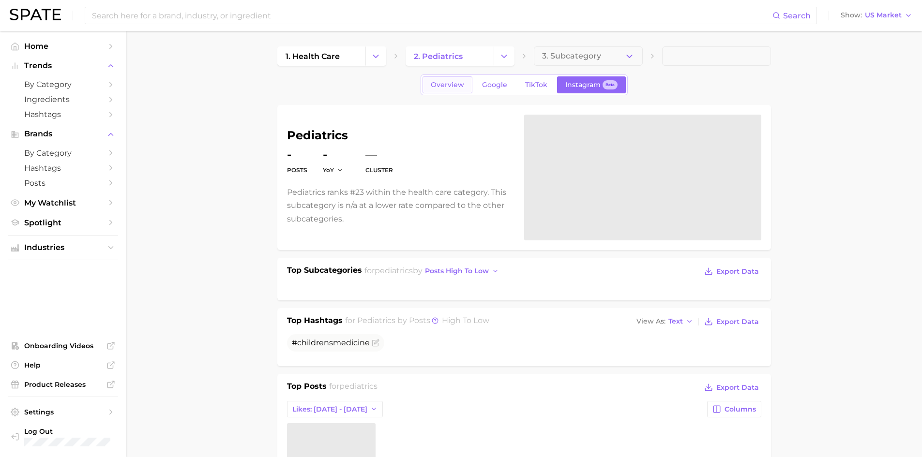
click at [452, 87] on span "Overview" at bounding box center [447, 85] width 33 height 8
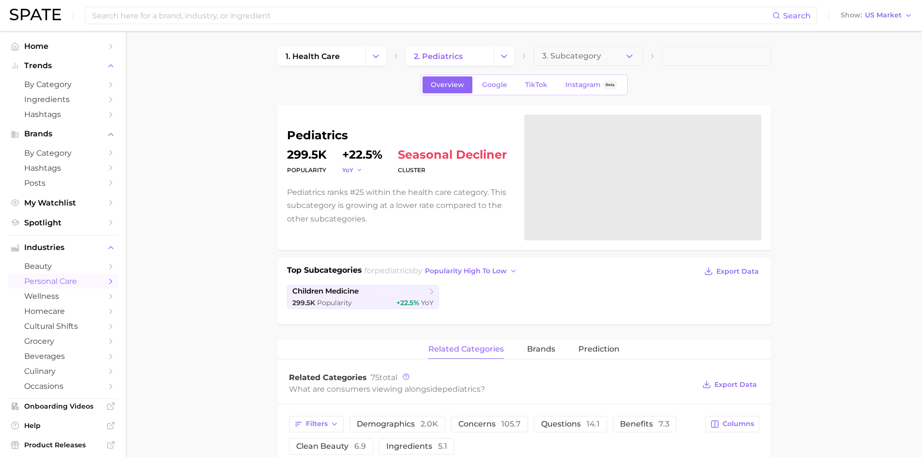
click at [351, 169] on span "YoY" at bounding box center [347, 170] width 11 height 8
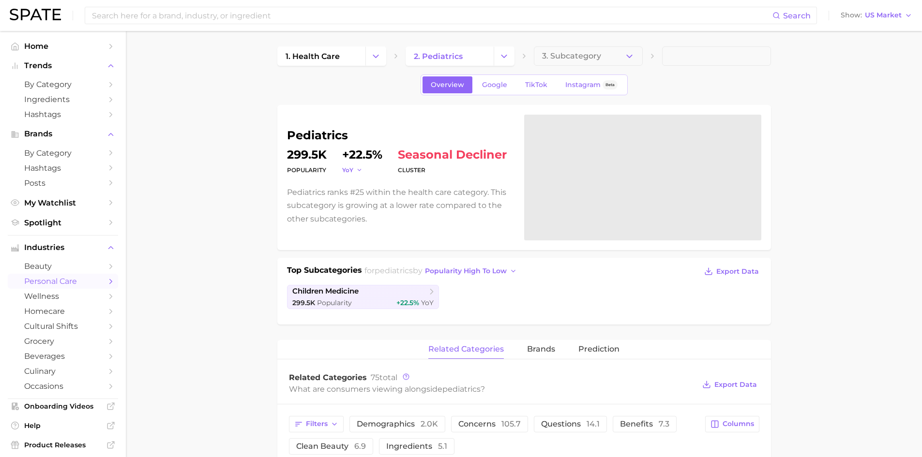
click at [351, 168] on span "YoY" at bounding box center [347, 170] width 11 height 8
click at [354, 216] on span "MoM" at bounding box center [355, 219] width 17 height 8
click at [351, 170] on span "MoM" at bounding box center [349, 170] width 15 height 8
click at [353, 202] on span "QoQ" at bounding box center [355, 202] width 16 height 8
click at [355, 171] on span "QoQ" at bounding box center [349, 170] width 14 height 8
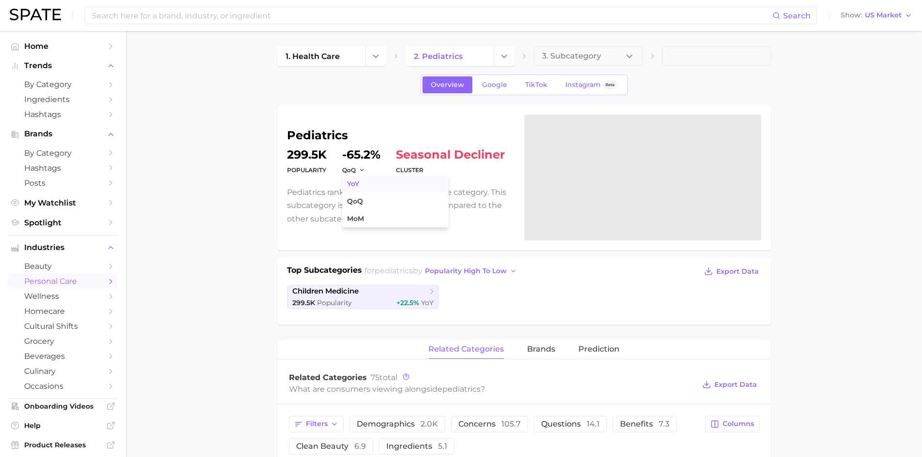
click at [358, 180] on span "YoY" at bounding box center [353, 184] width 12 height 8
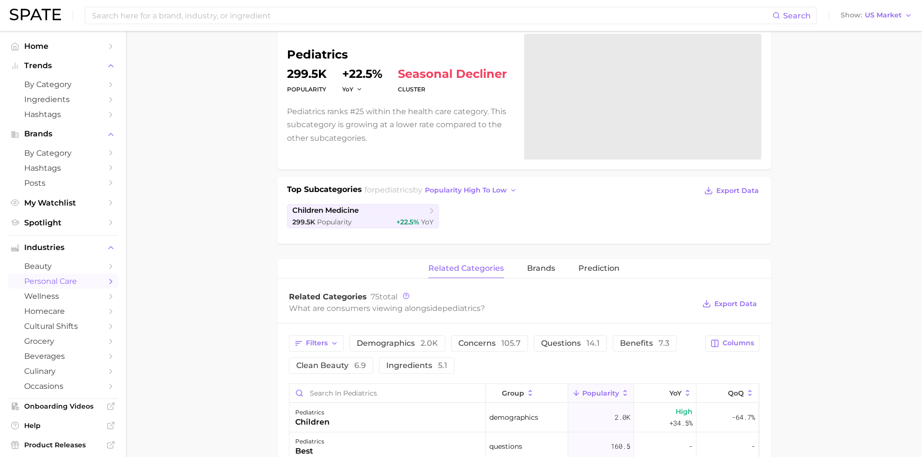
scroll to position [161, 0]
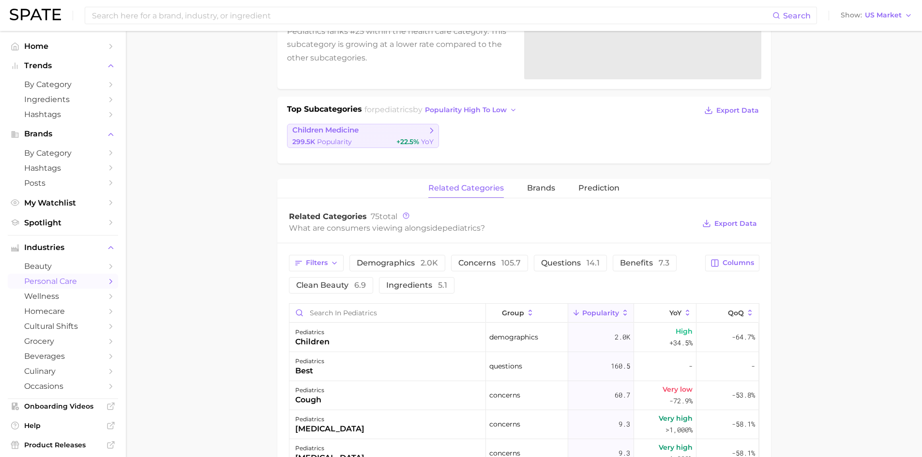
click at [430, 133] on icon at bounding box center [432, 131] width 10 height 10
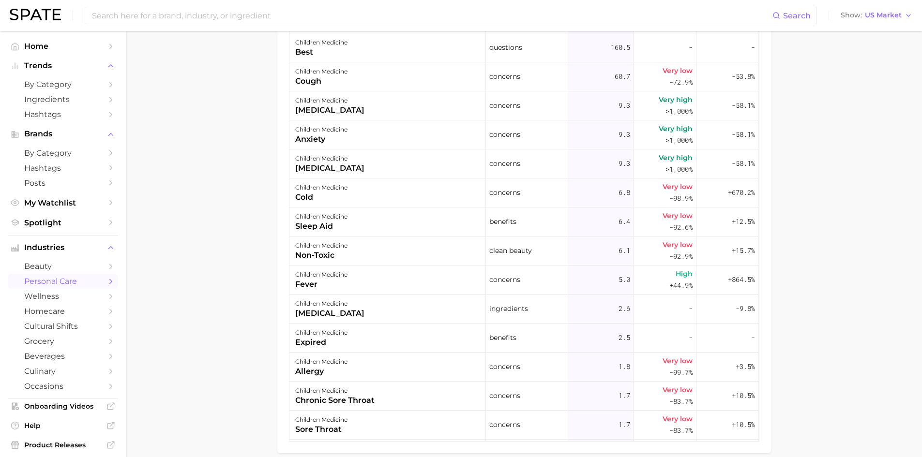
scroll to position [483, 0]
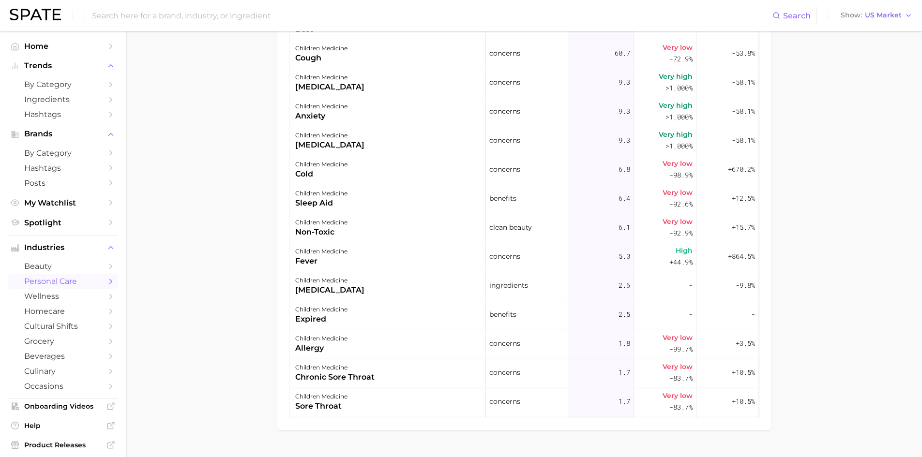
click at [247, 265] on main "1. health care 2. pediatrics 3. children medicine Overview Google TikTok Instag…" at bounding box center [524, 13] width 796 height 931
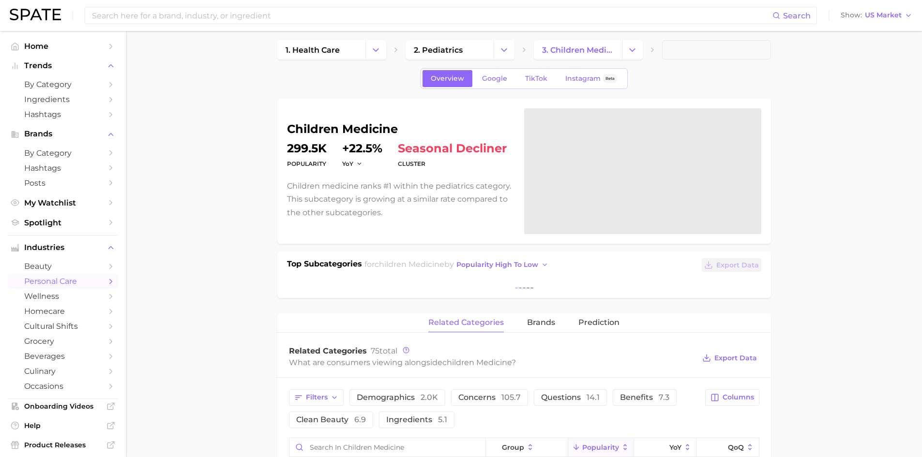
scroll to position [0, 0]
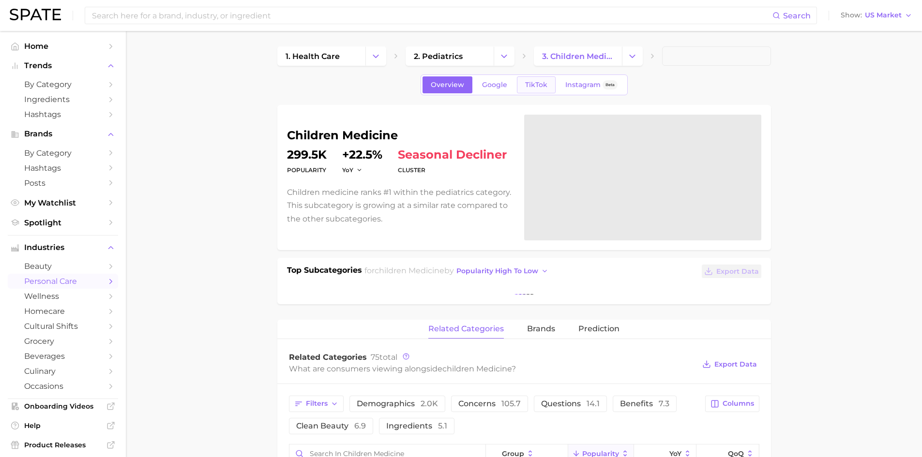
click at [543, 83] on span "TikTok" at bounding box center [536, 85] width 22 height 8
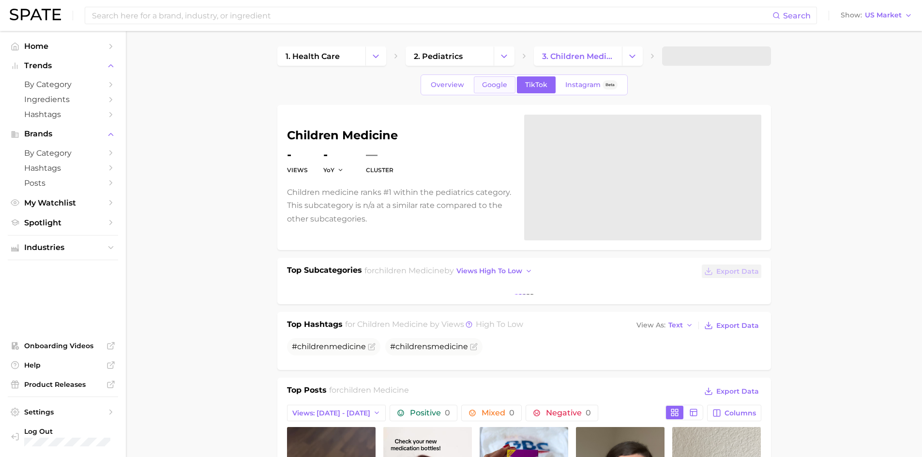
click at [492, 78] on link "Google" at bounding box center [495, 84] width 42 height 17
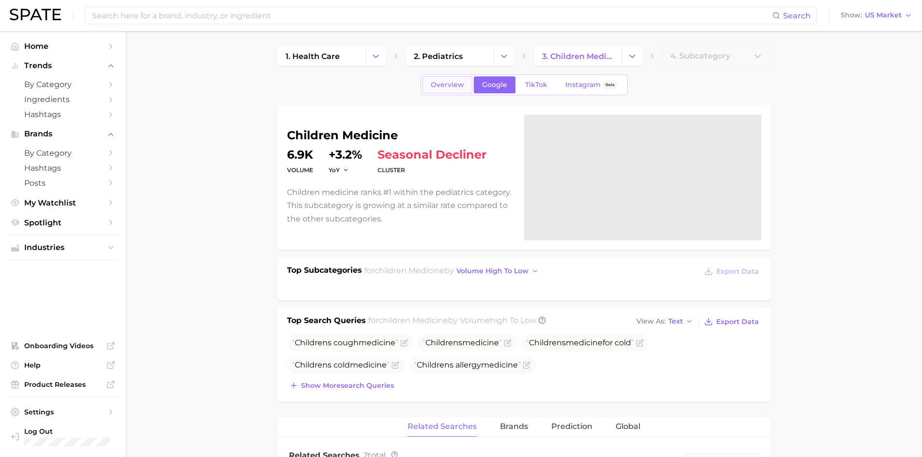
click at [443, 81] on span "Overview" at bounding box center [447, 85] width 33 height 8
